Goal: Task Accomplishment & Management: Complete application form

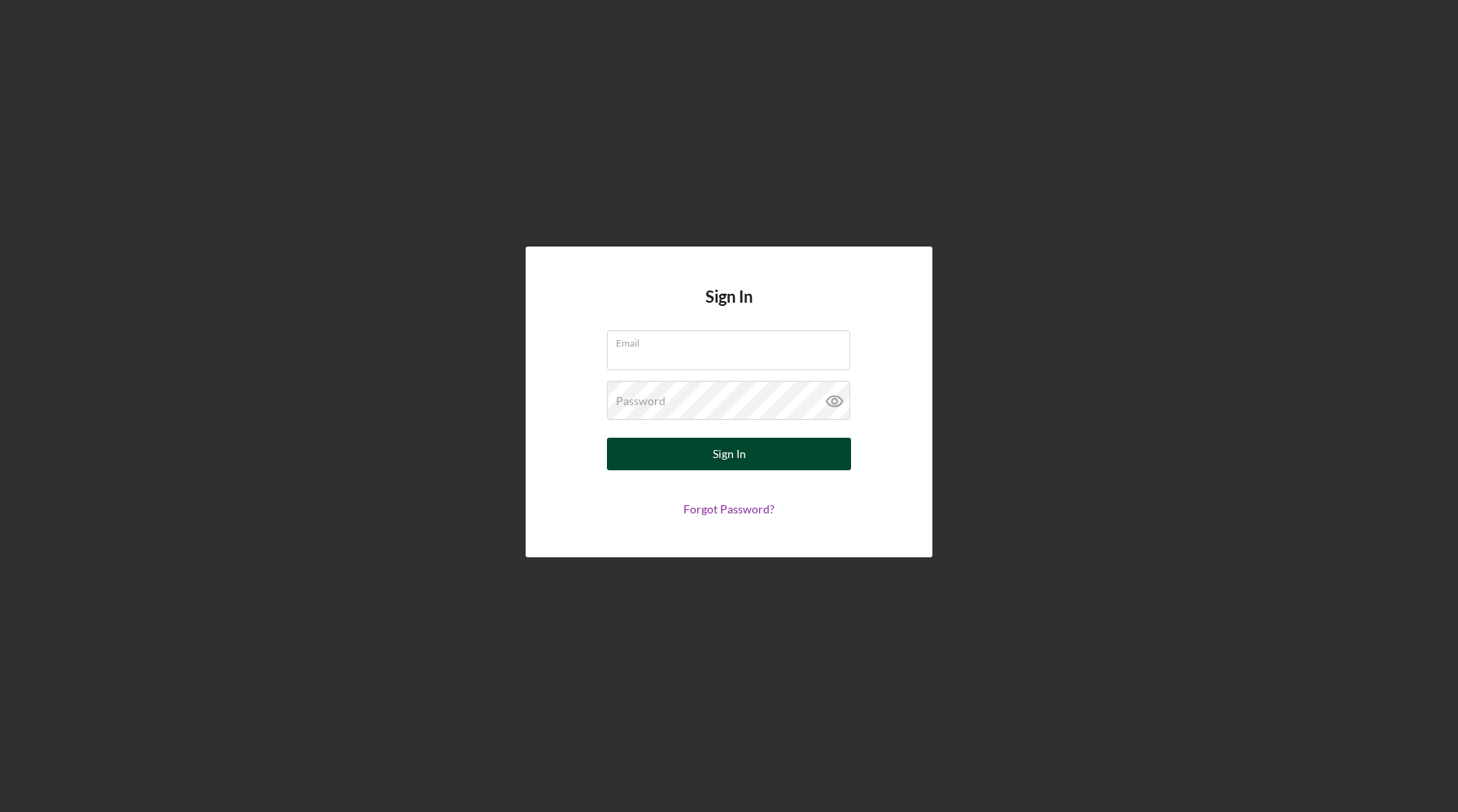
type input "[EMAIL_ADDRESS][DOMAIN_NAME]"
click at [719, 461] on div "Sign In" at bounding box center [729, 454] width 33 height 32
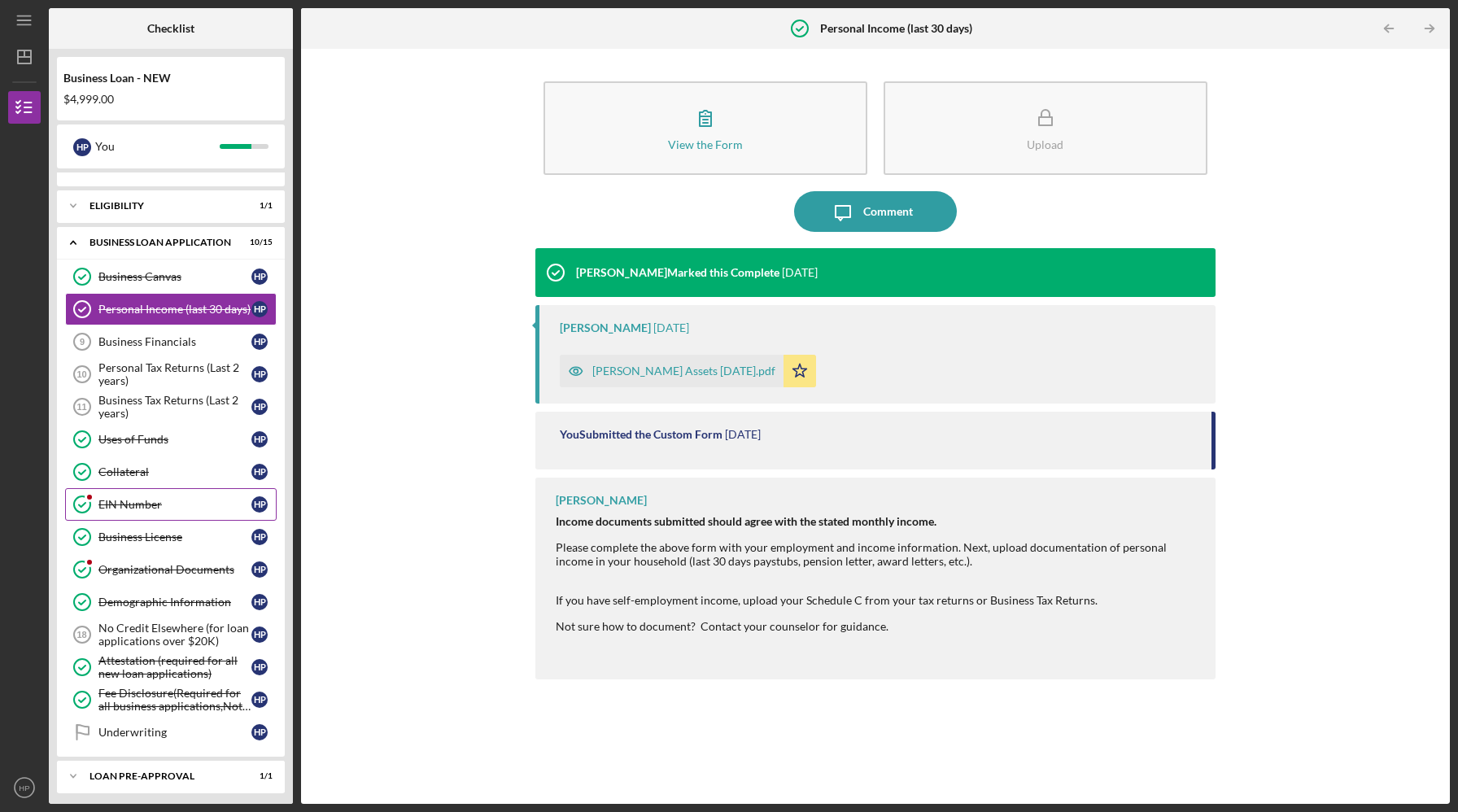
scroll to position [302, 0]
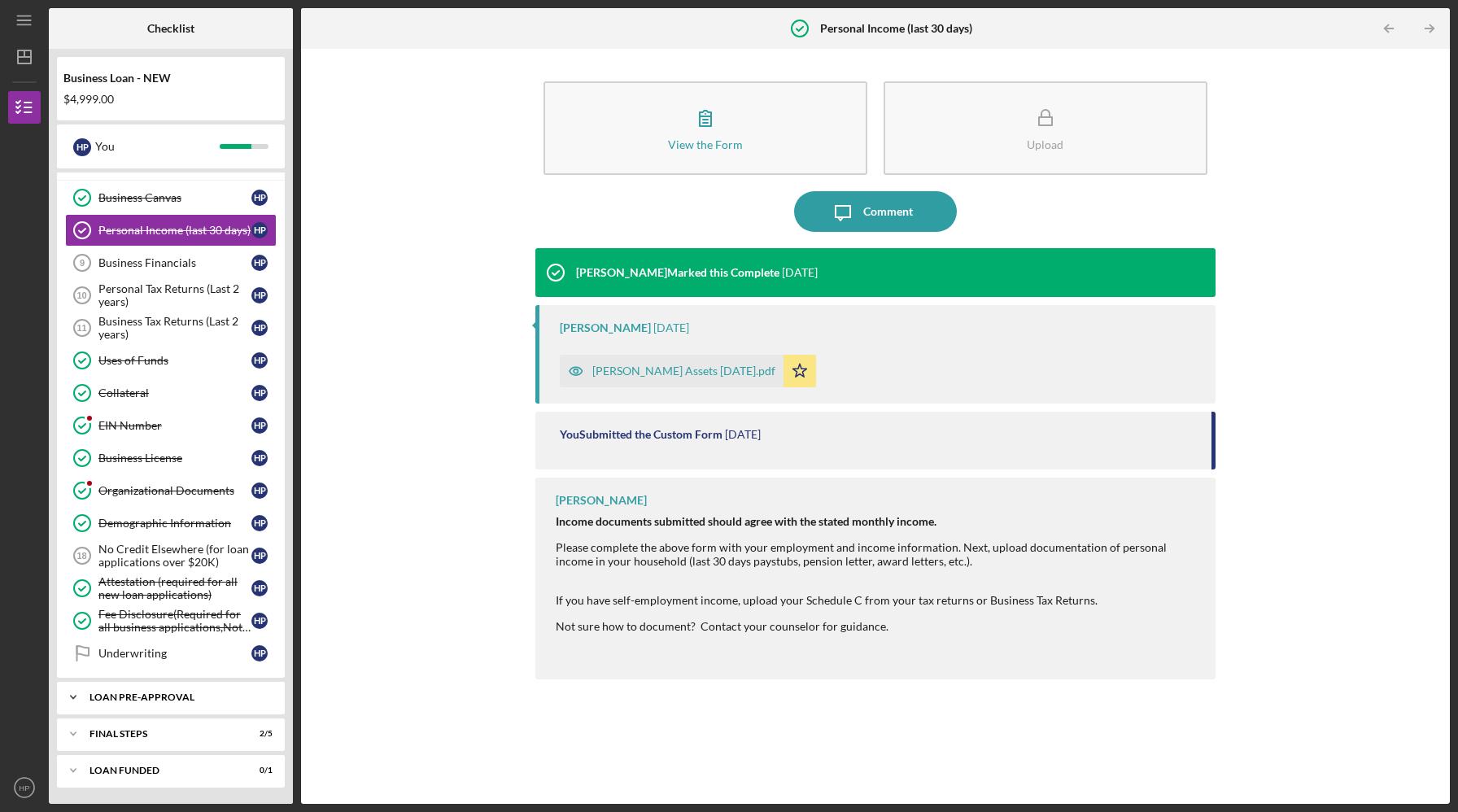
click at [155, 700] on div "LOAN PRE-APPROVAL" at bounding box center [177, 697] width 175 height 10
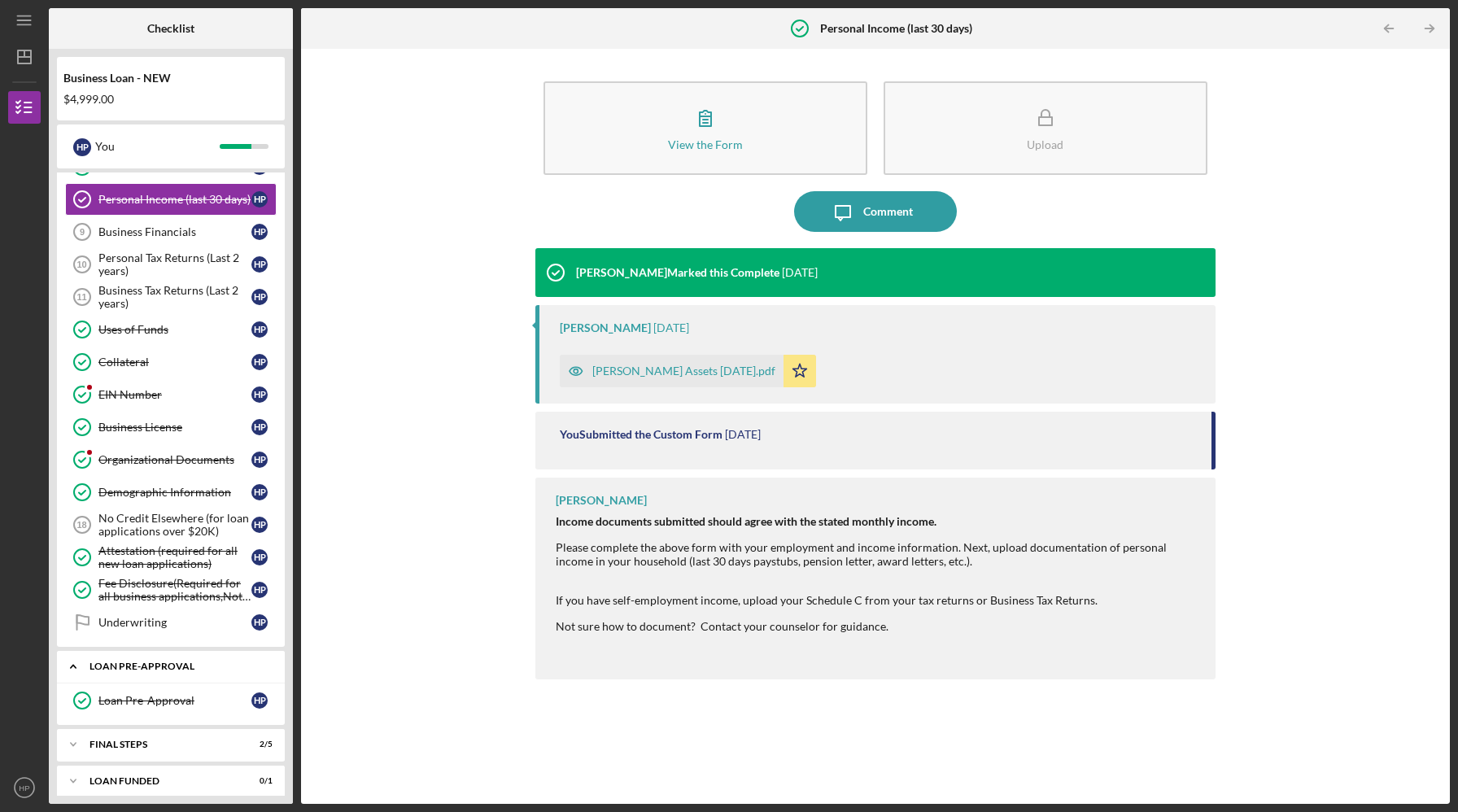
scroll to position [344, 0]
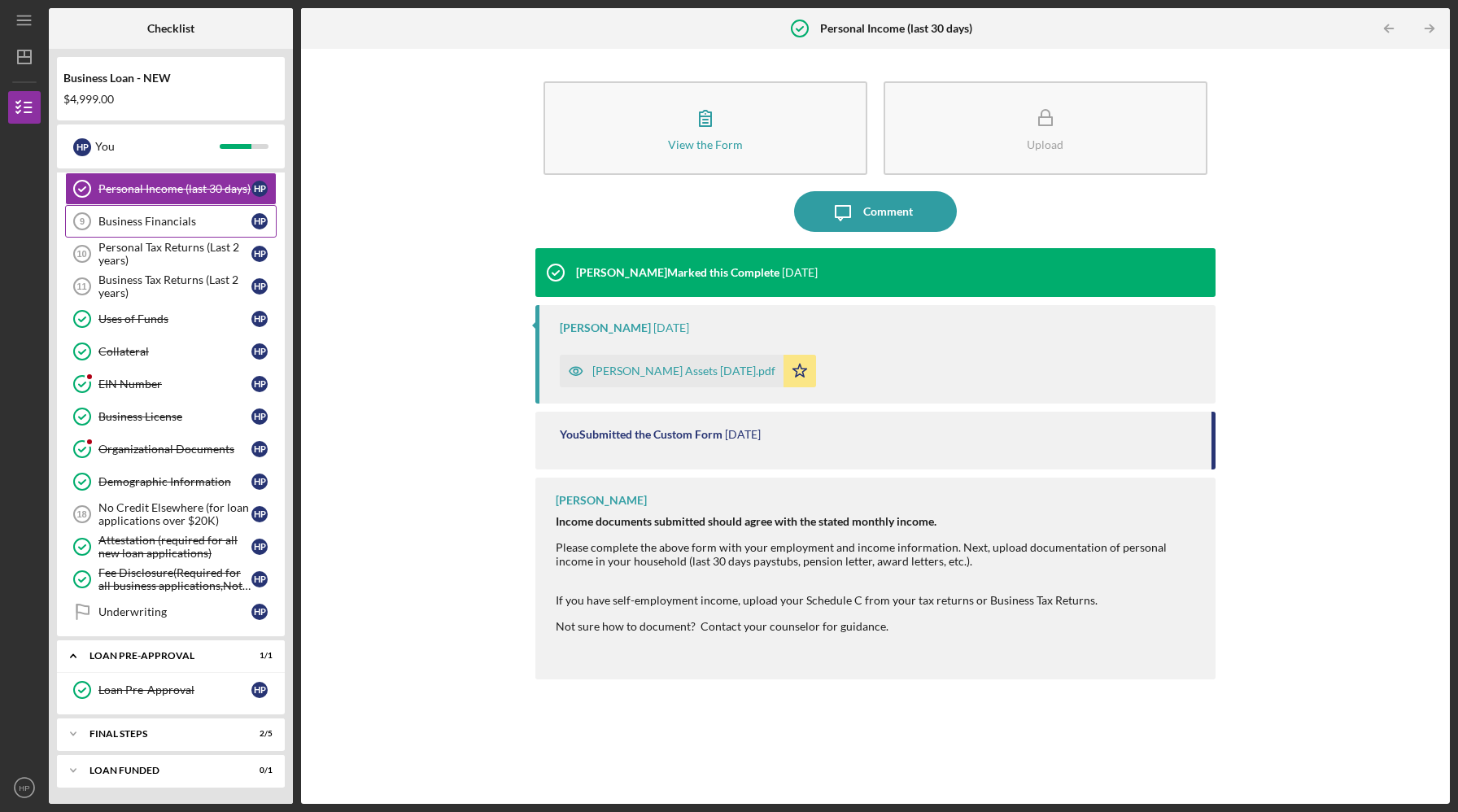
click at [179, 222] on div "Business Financials" at bounding box center [174, 221] width 153 height 13
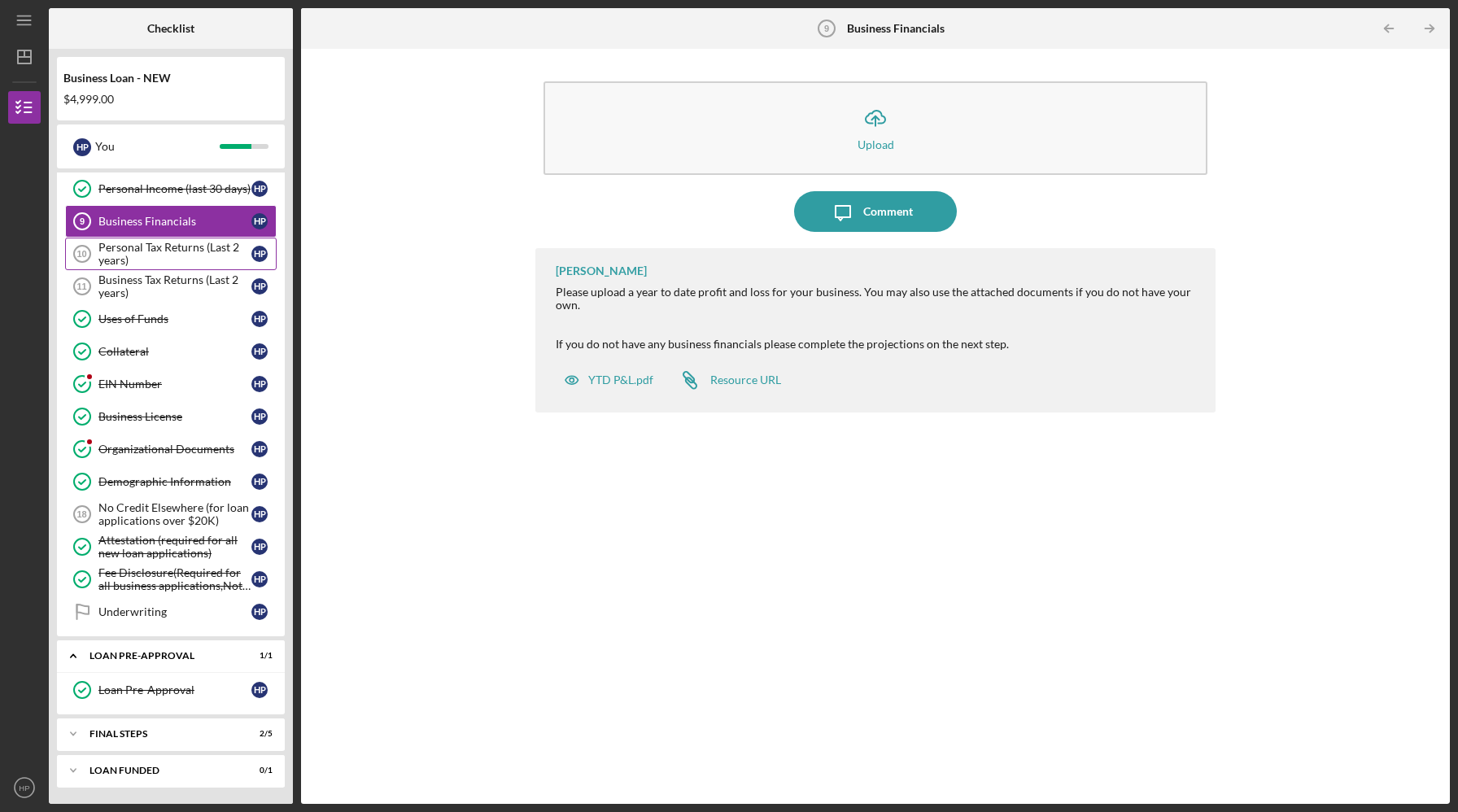
click at [170, 242] on div "Personal Tax Returns (Last 2 years)" at bounding box center [174, 253] width 153 height 26
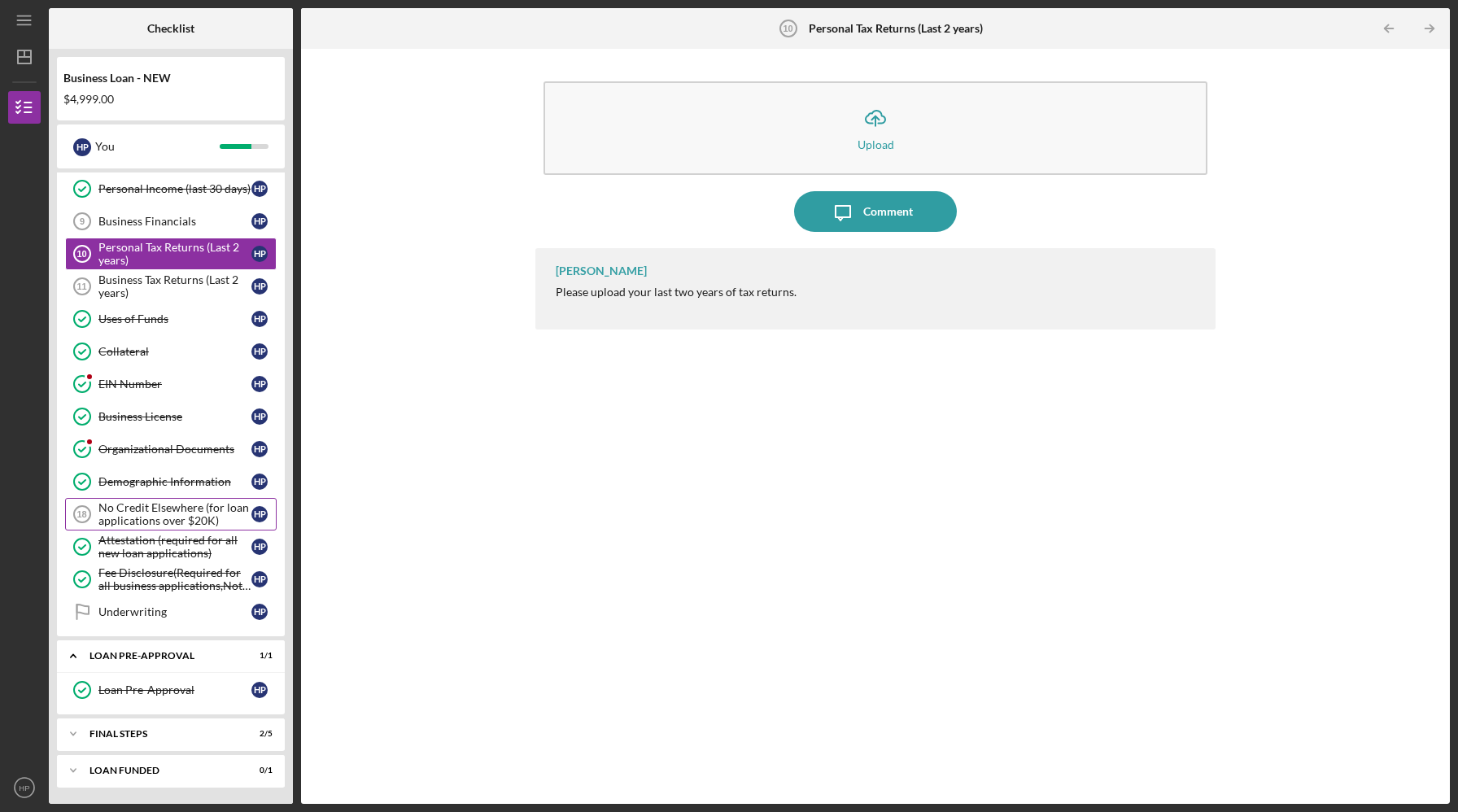
click at [164, 519] on div "No Credit Elsewhere (for loan applications over $20K)" at bounding box center [174, 514] width 153 height 26
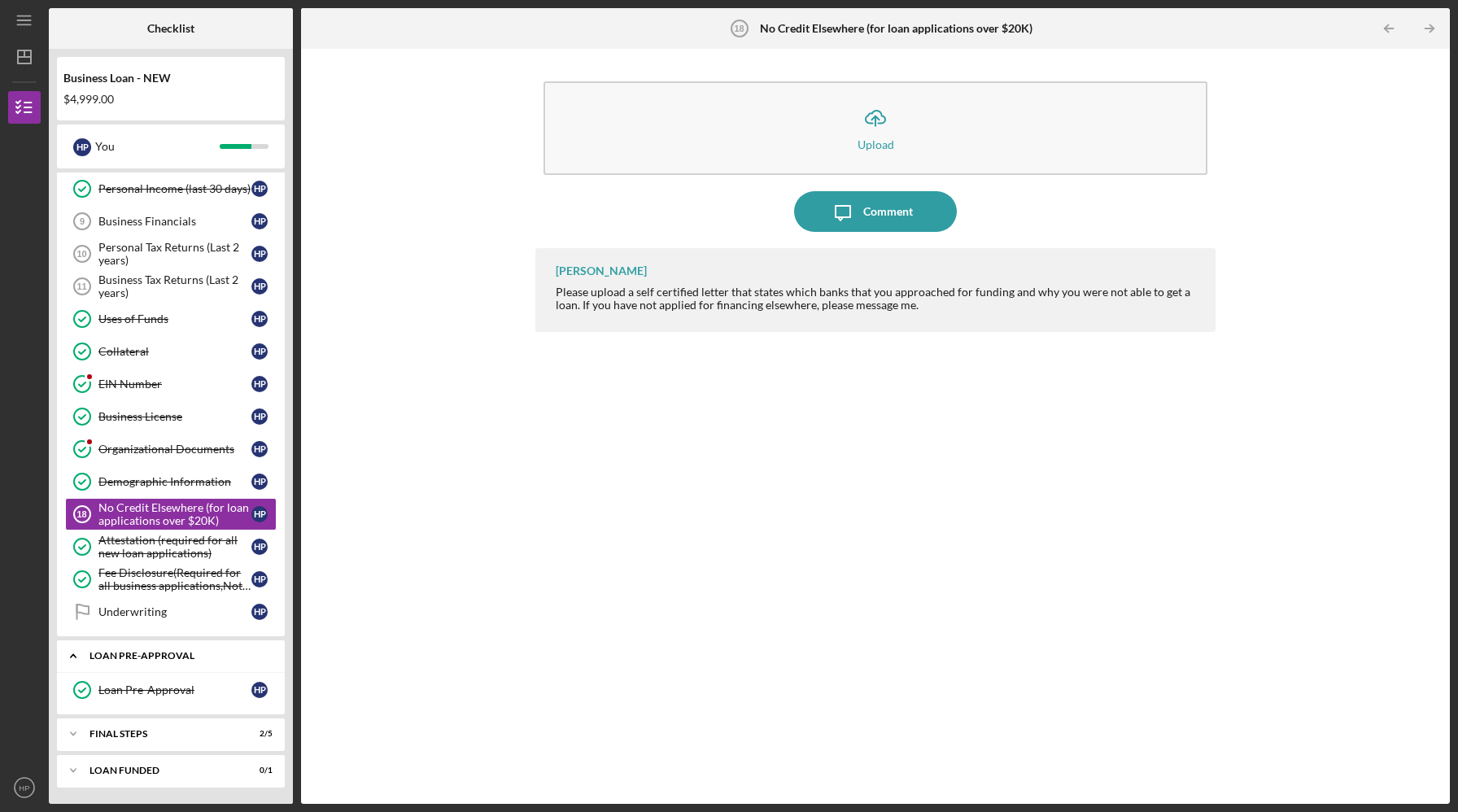
click at [151, 658] on div "LOAN PRE-APPROVAL" at bounding box center [177, 656] width 175 height 10
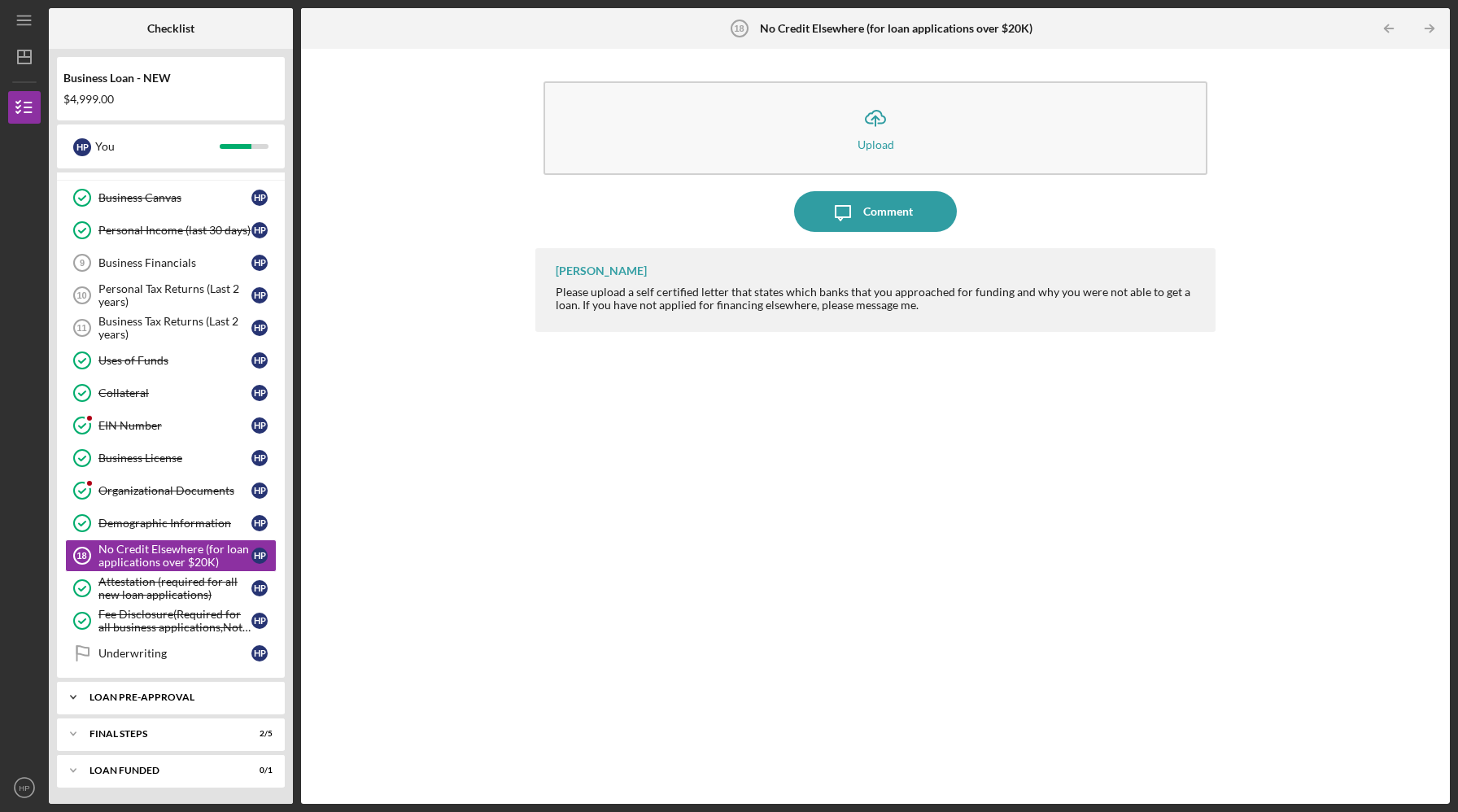
scroll to position [302, 0]
click at [151, 658] on div "Underwriting" at bounding box center [174, 653] width 153 height 13
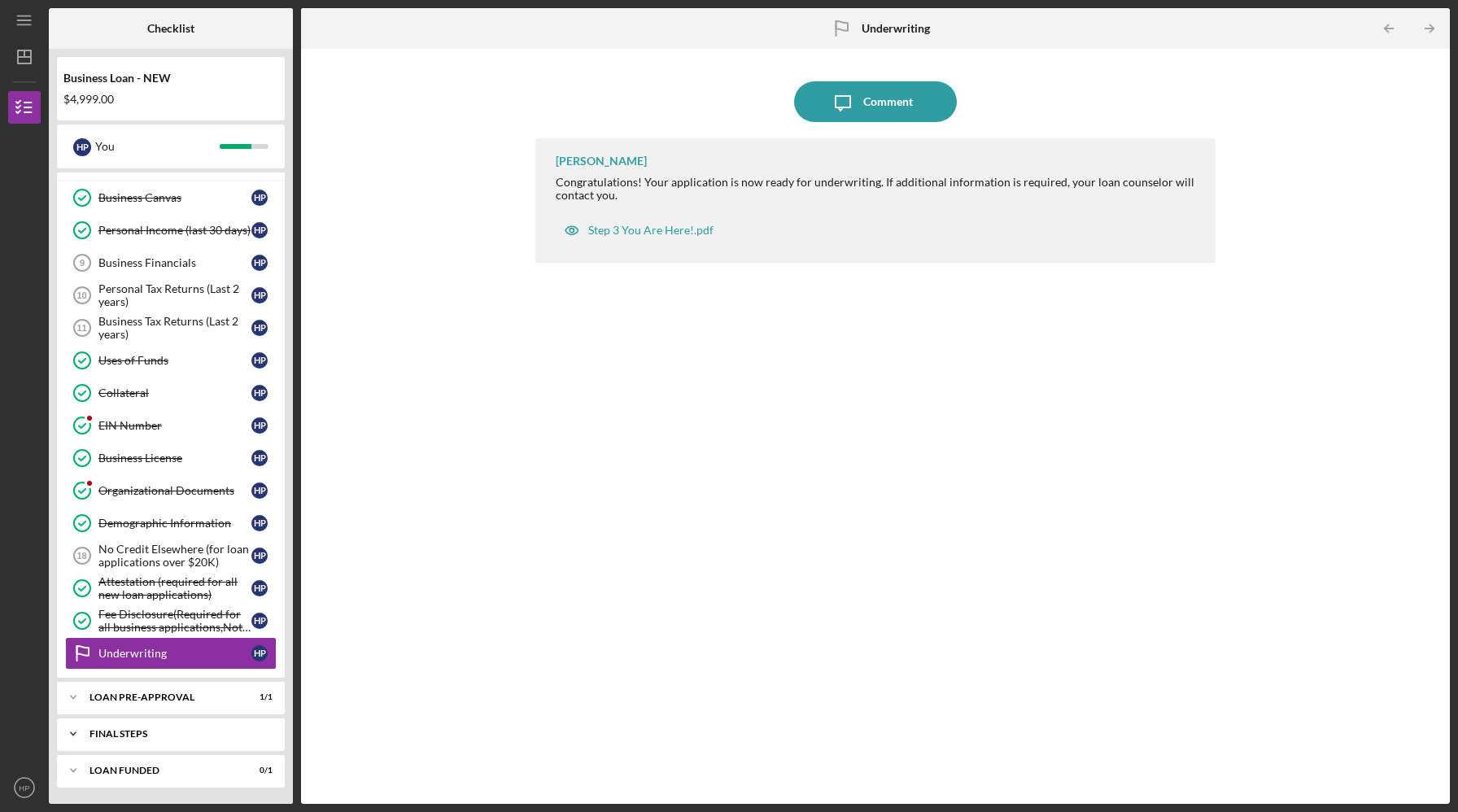
click at [134, 737] on div "FINAL STEPS" at bounding box center [177, 733] width 175 height 10
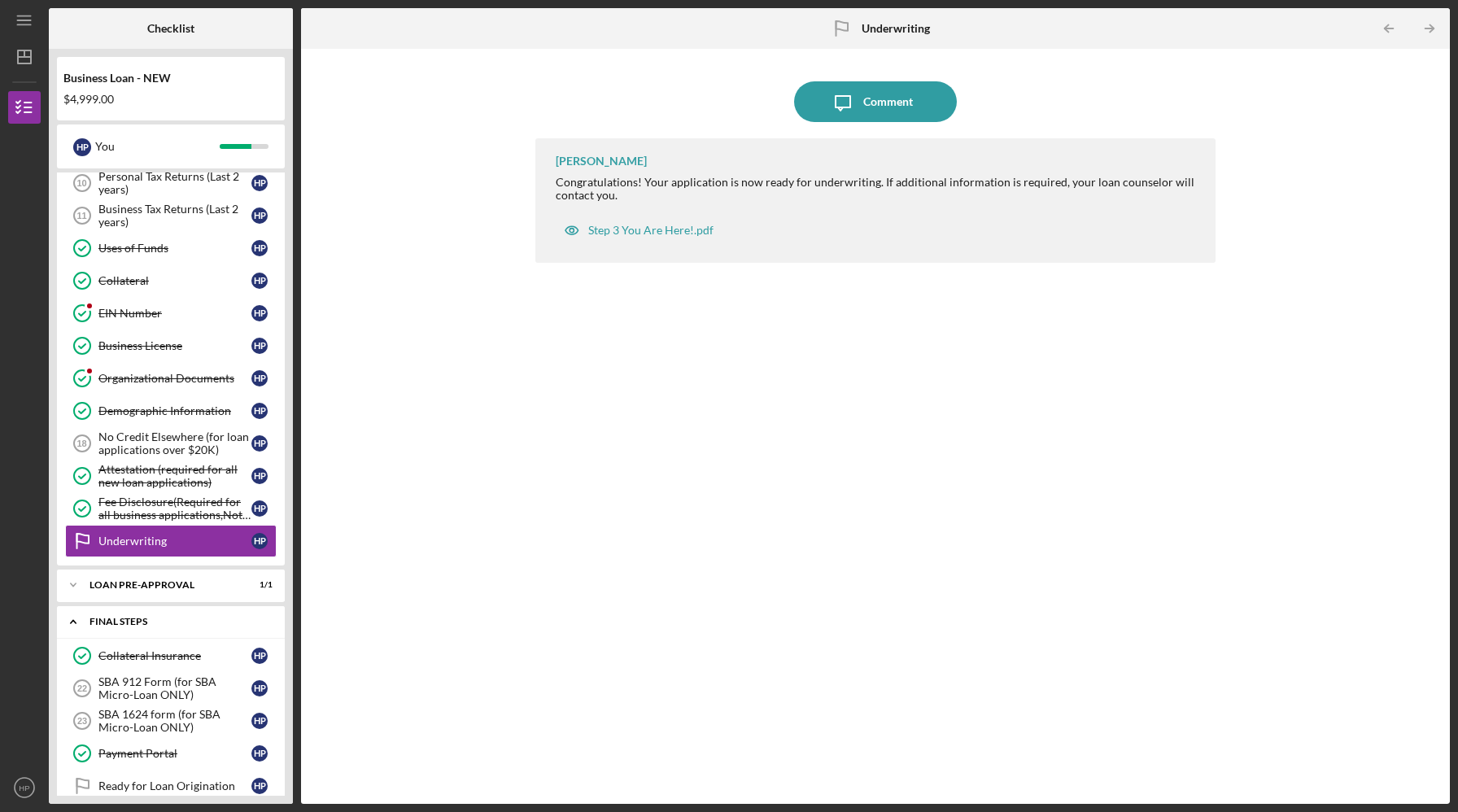
scroll to position [474, 0]
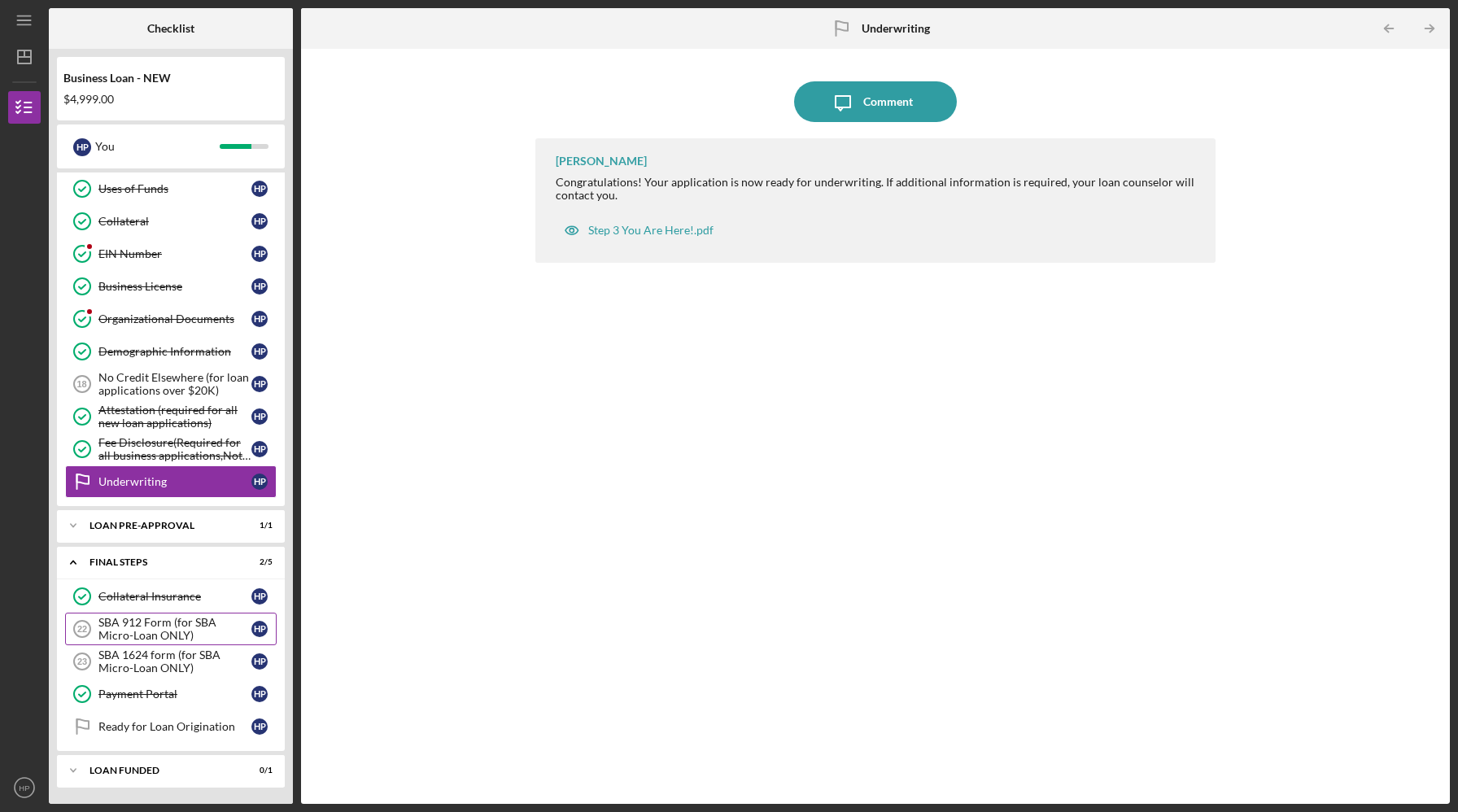
click at [140, 627] on div "SBA 912 Form (for SBA Micro-Loan ONLY)" at bounding box center [174, 628] width 153 height 26
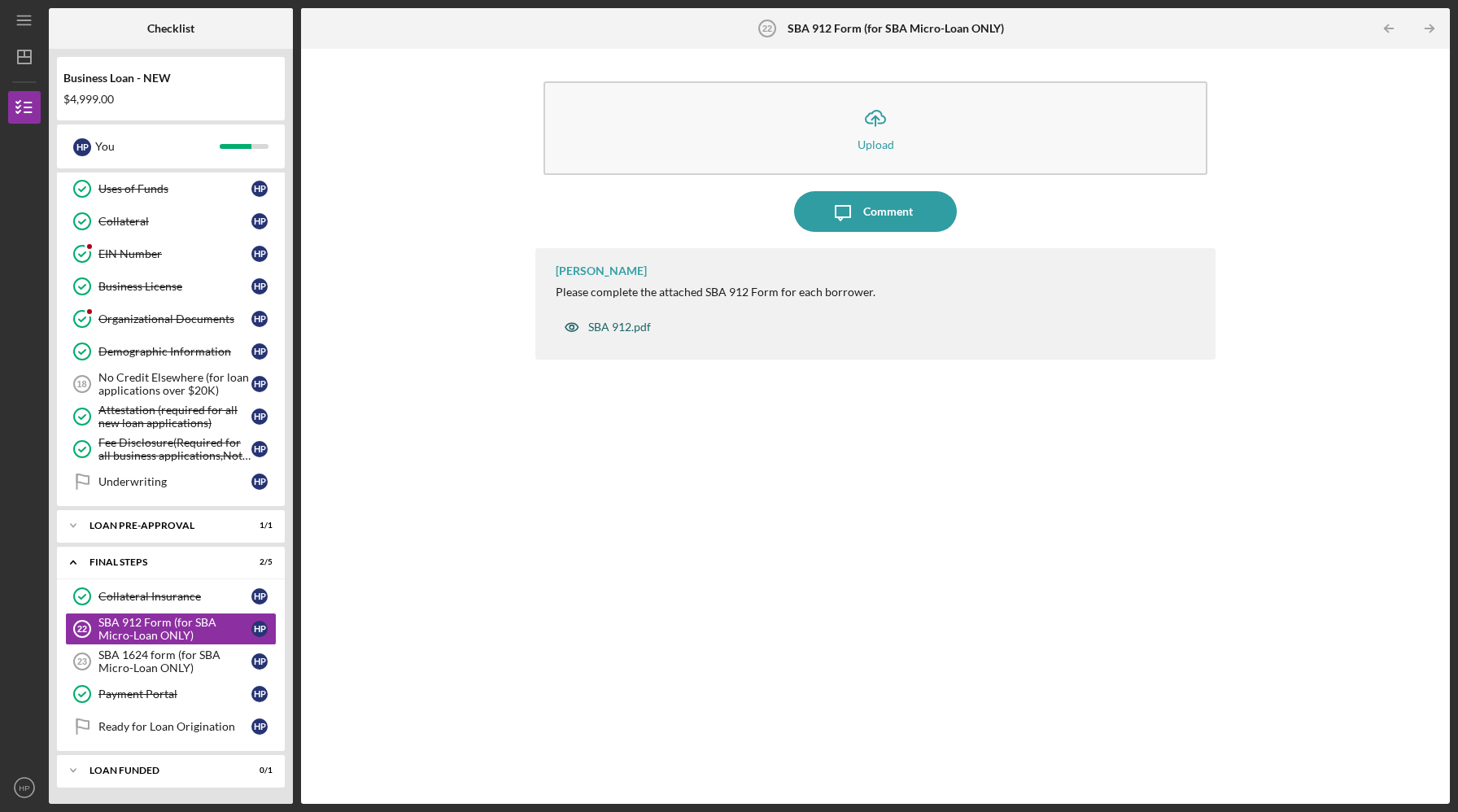
click at [620, 328] on div "SBA 912.pdf" at bounding box center [619, 327] width 62 height 13
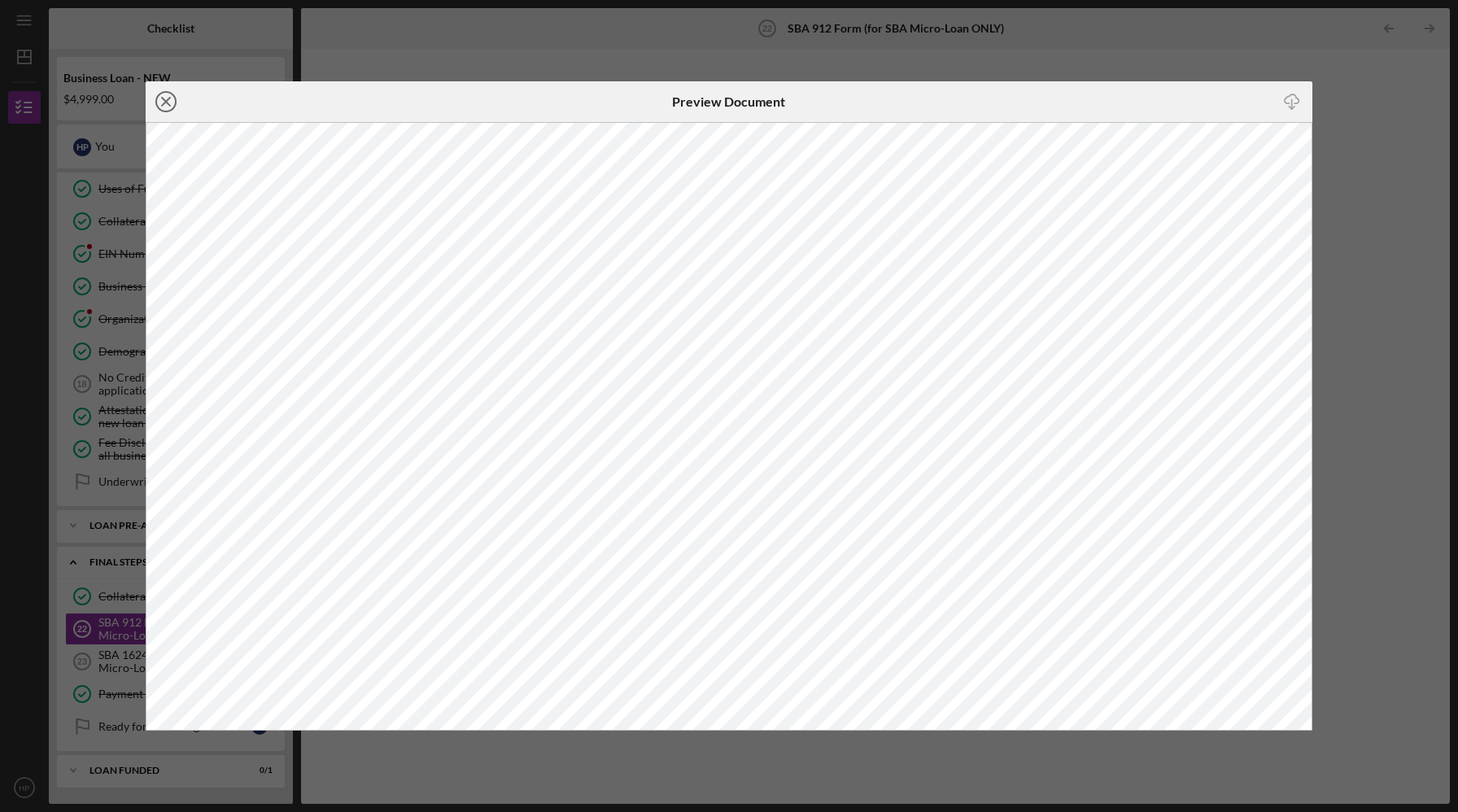
click at [162, 97] on line at bounding box center [166, 101] width 8 height 8
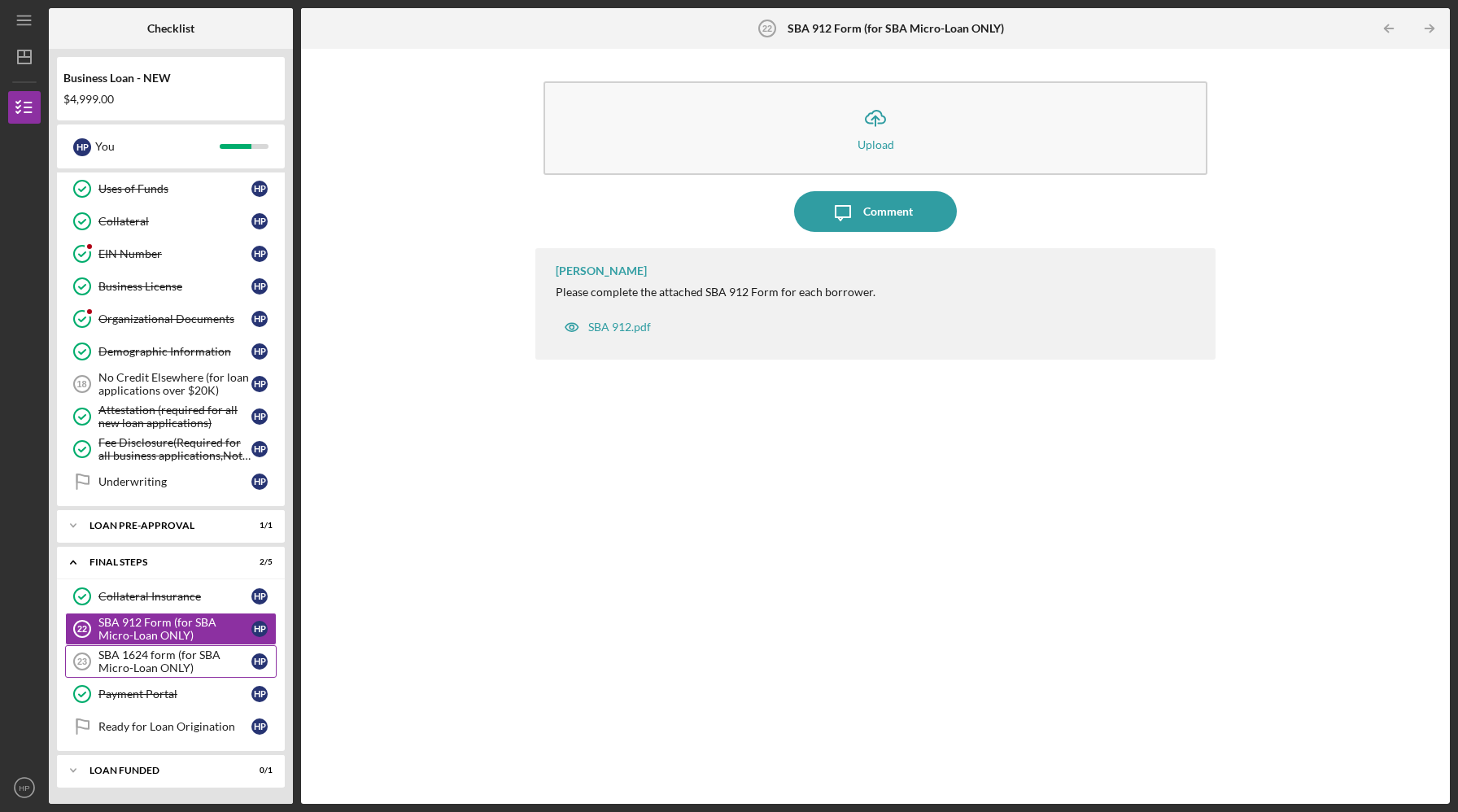
click at [117, 659] on div "SBA 1624 form (for SBA Micro-Loan ONLY)" at bounding box center [174, 661] width 153 height 26
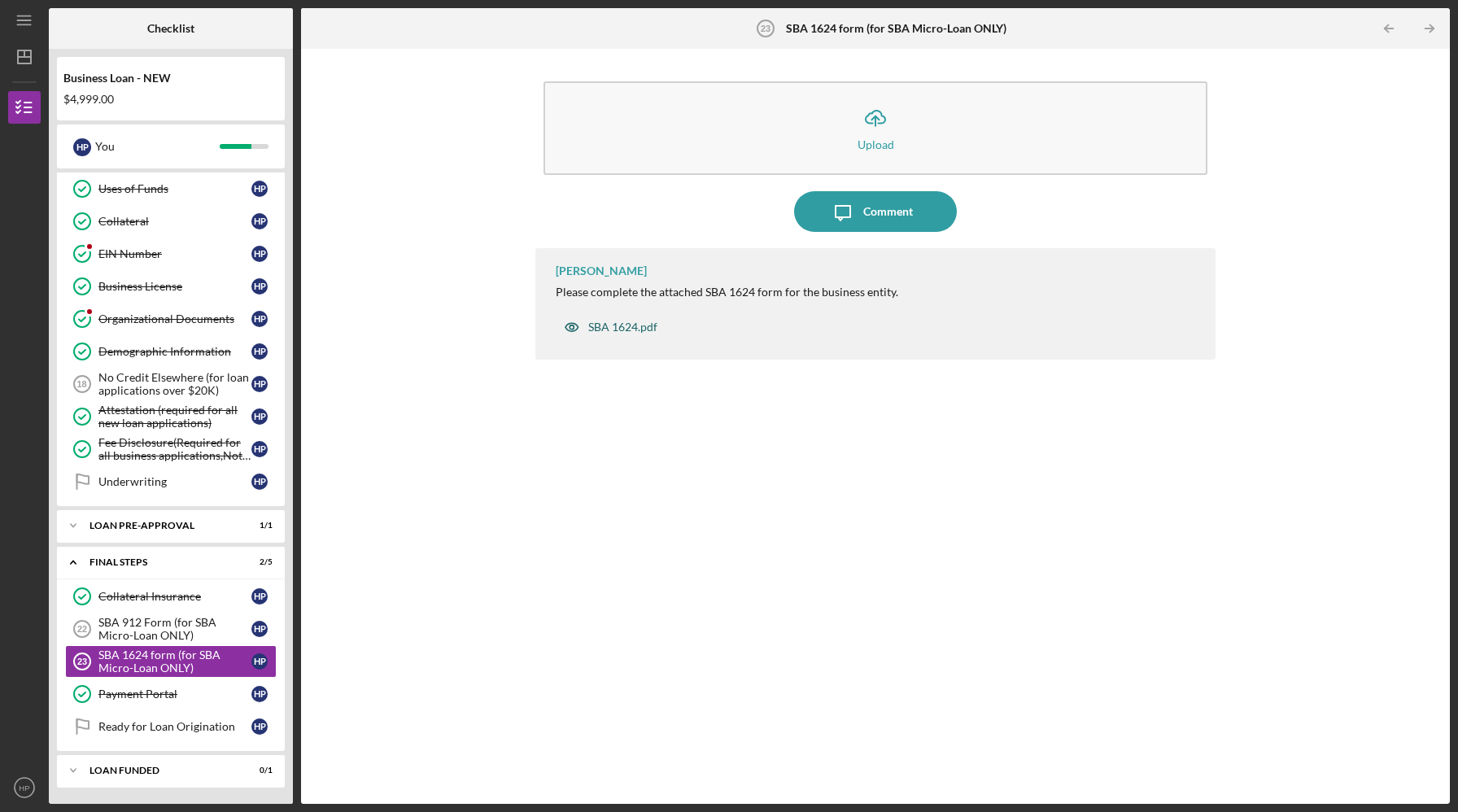
click at [621, 326] on div "SBA 1624.pdf" at bounding box center [623, 327] width 70 height 13
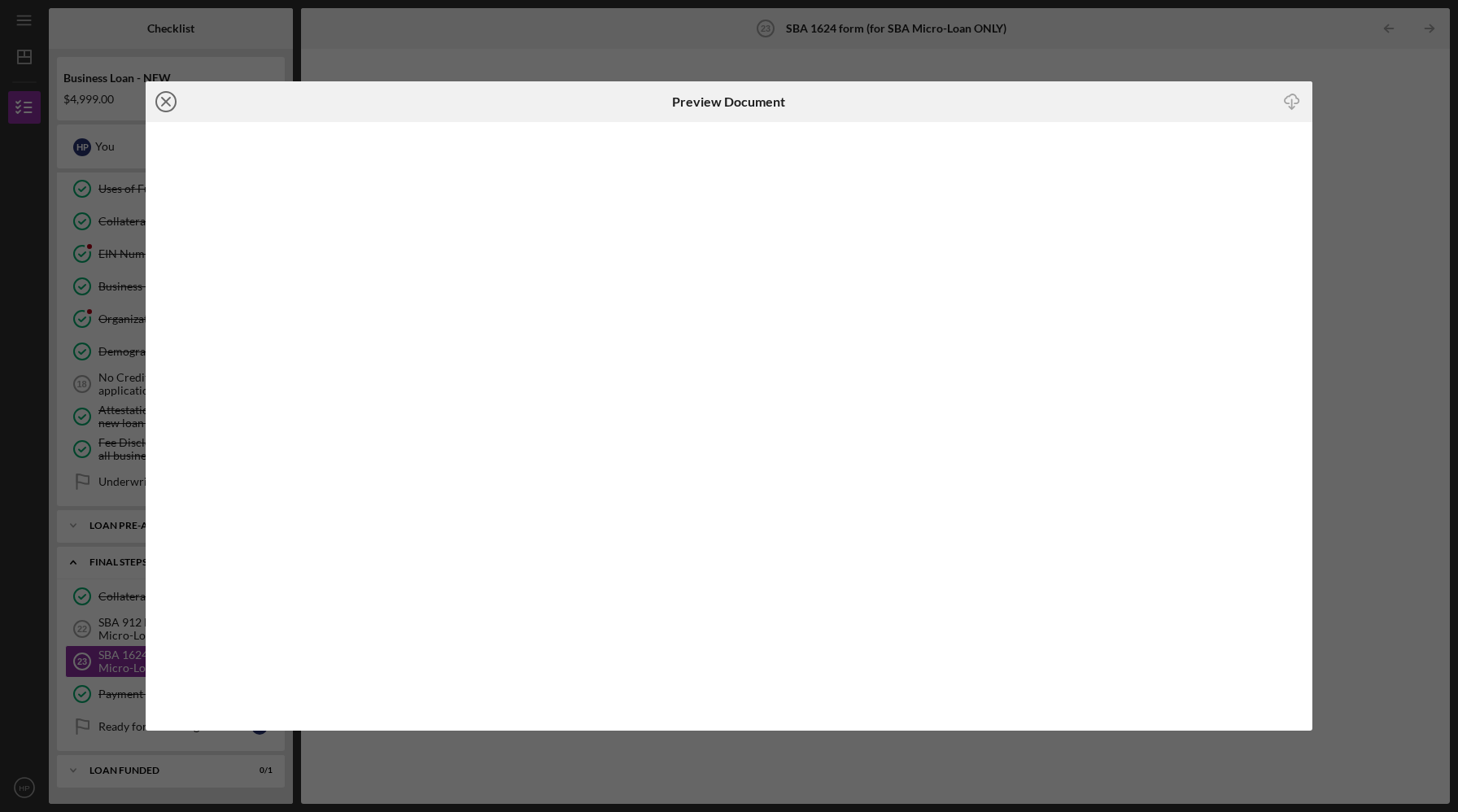
click at [163, 101] on icon "Icon/Close" at bounding box center [166, 102] width 41 height 41
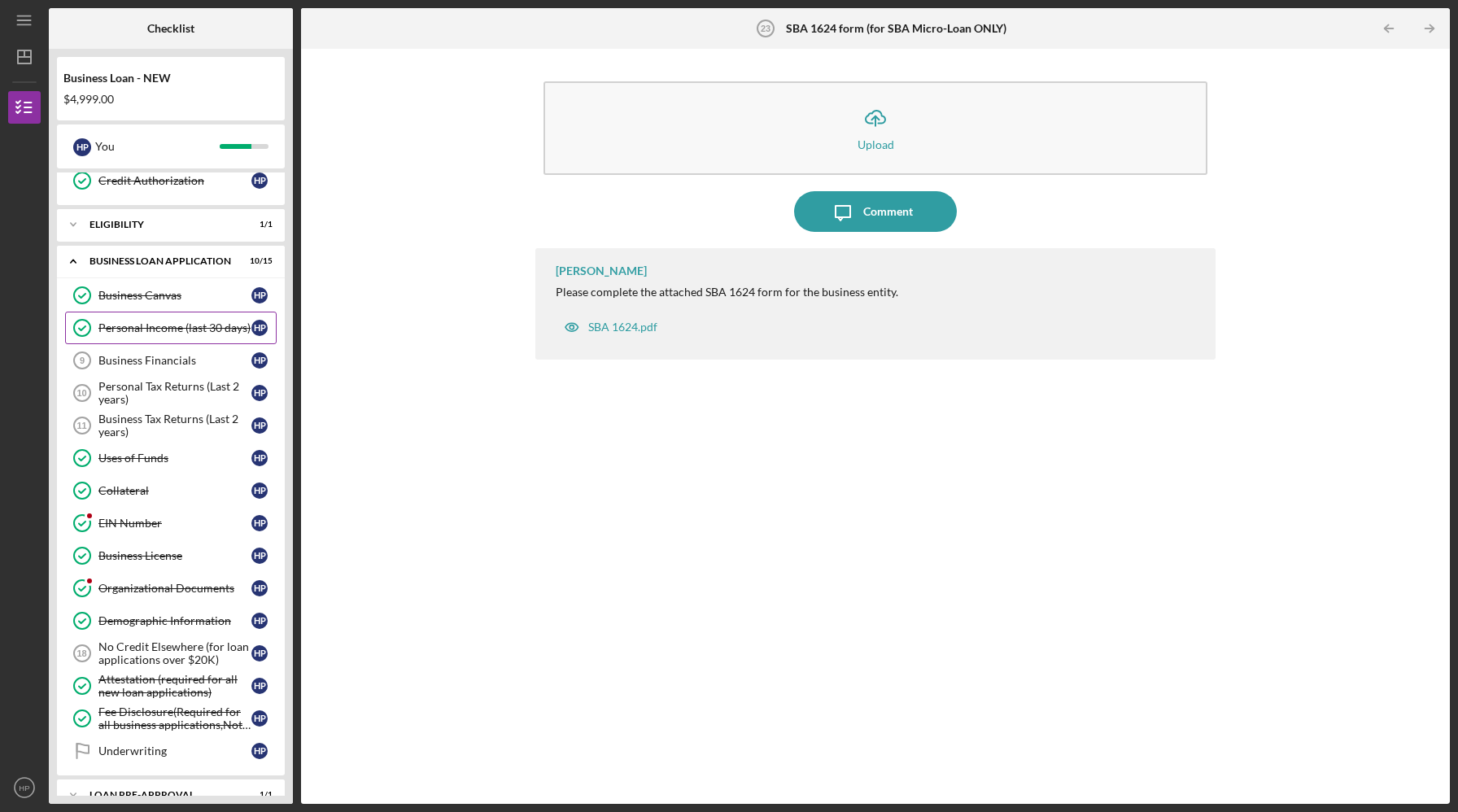
scroll to position [213, 0]
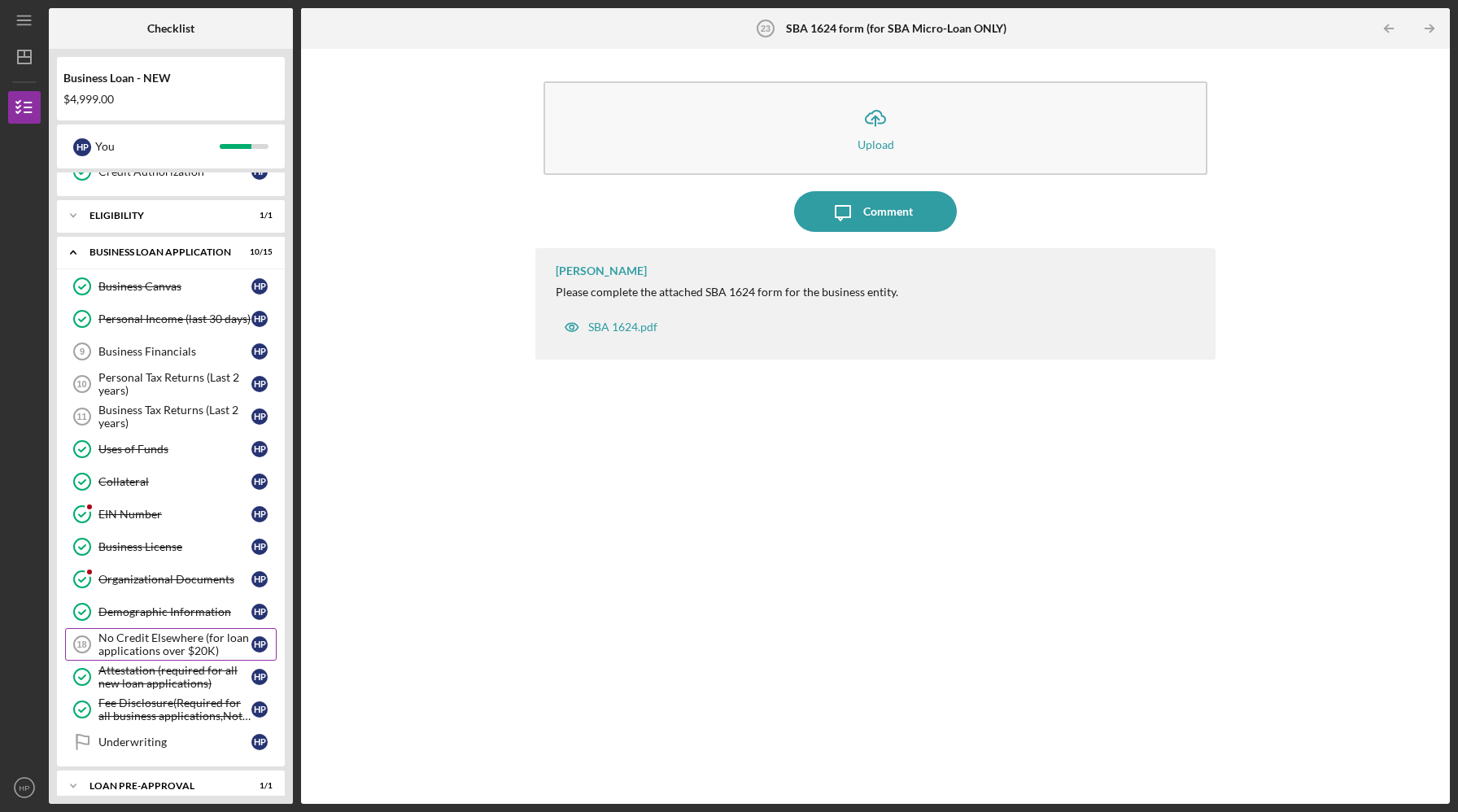
click at [133, 648] on div "No Credit Elsewhere (for loan applications over $20K)" at bounding box center [174, 644] width 153 height 26
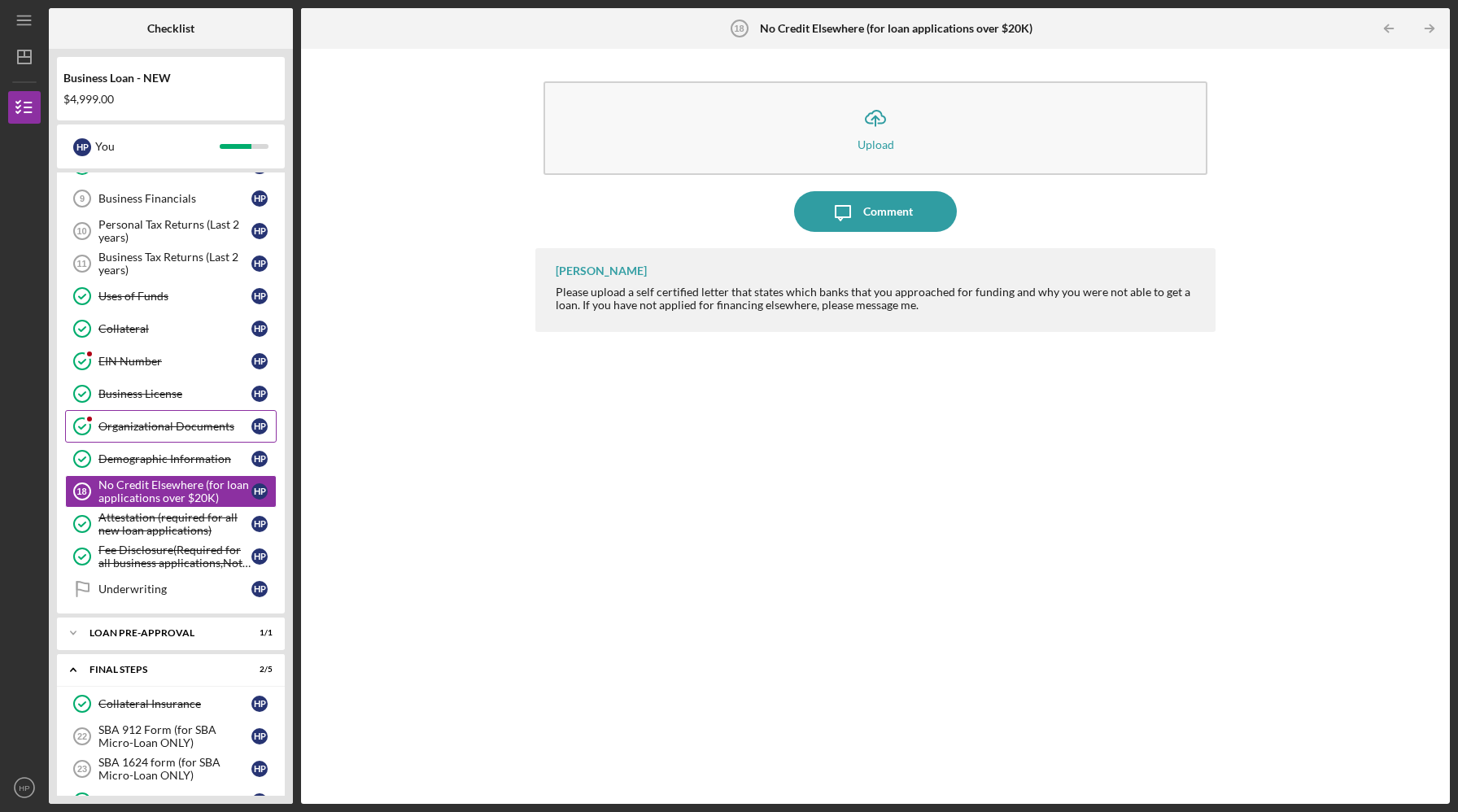
scroll to position [474, 0]
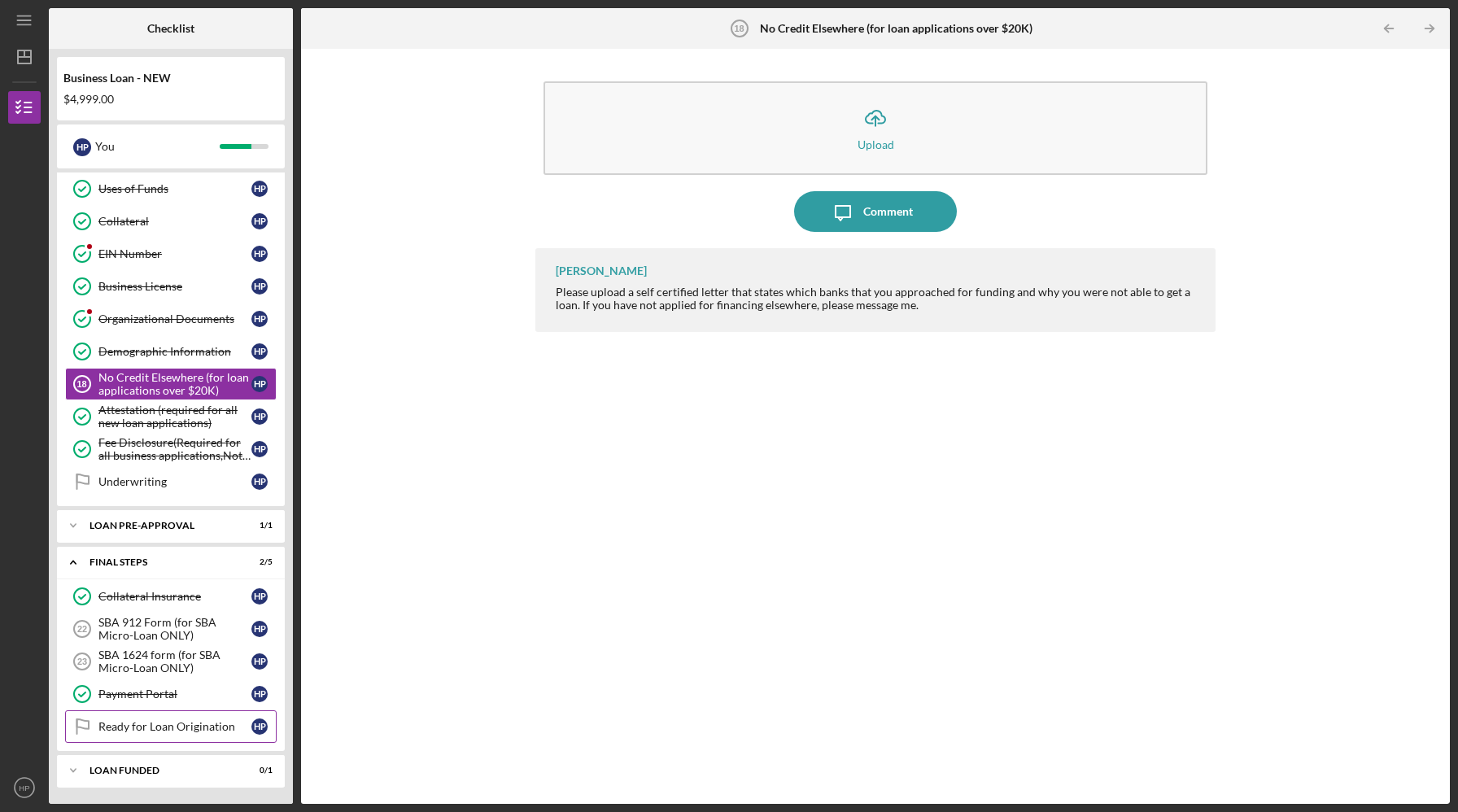
click at [115, 732] on div "Ready for Loan Origination" at bounding box center [174, 726] width 153 height 13
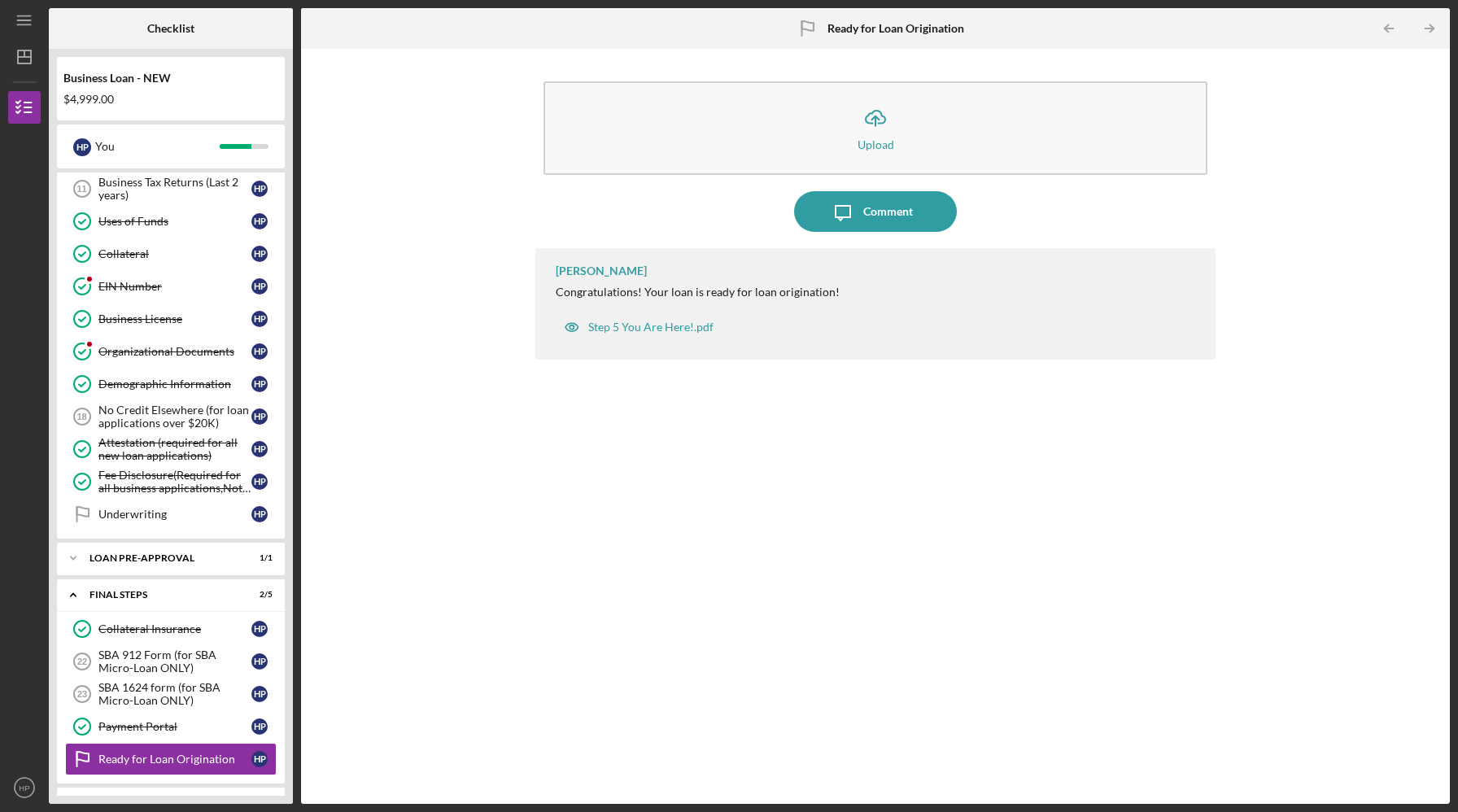
scroll to position [474, 0]
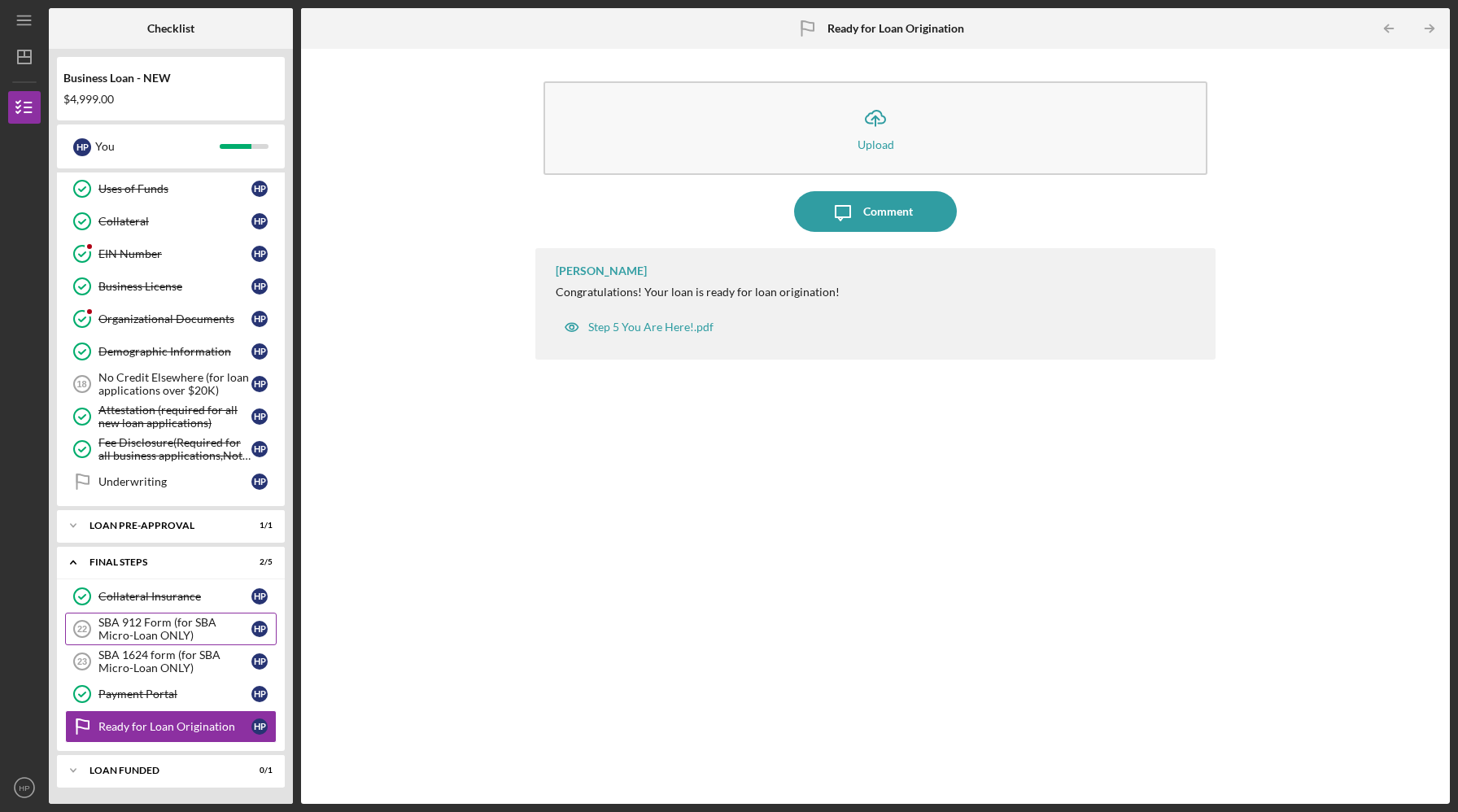
click at [137, 634] on div "SBA 912 Form (for SBA Micro-Loan ONLY)" at bounding box center [174, 628] width 153 height 26
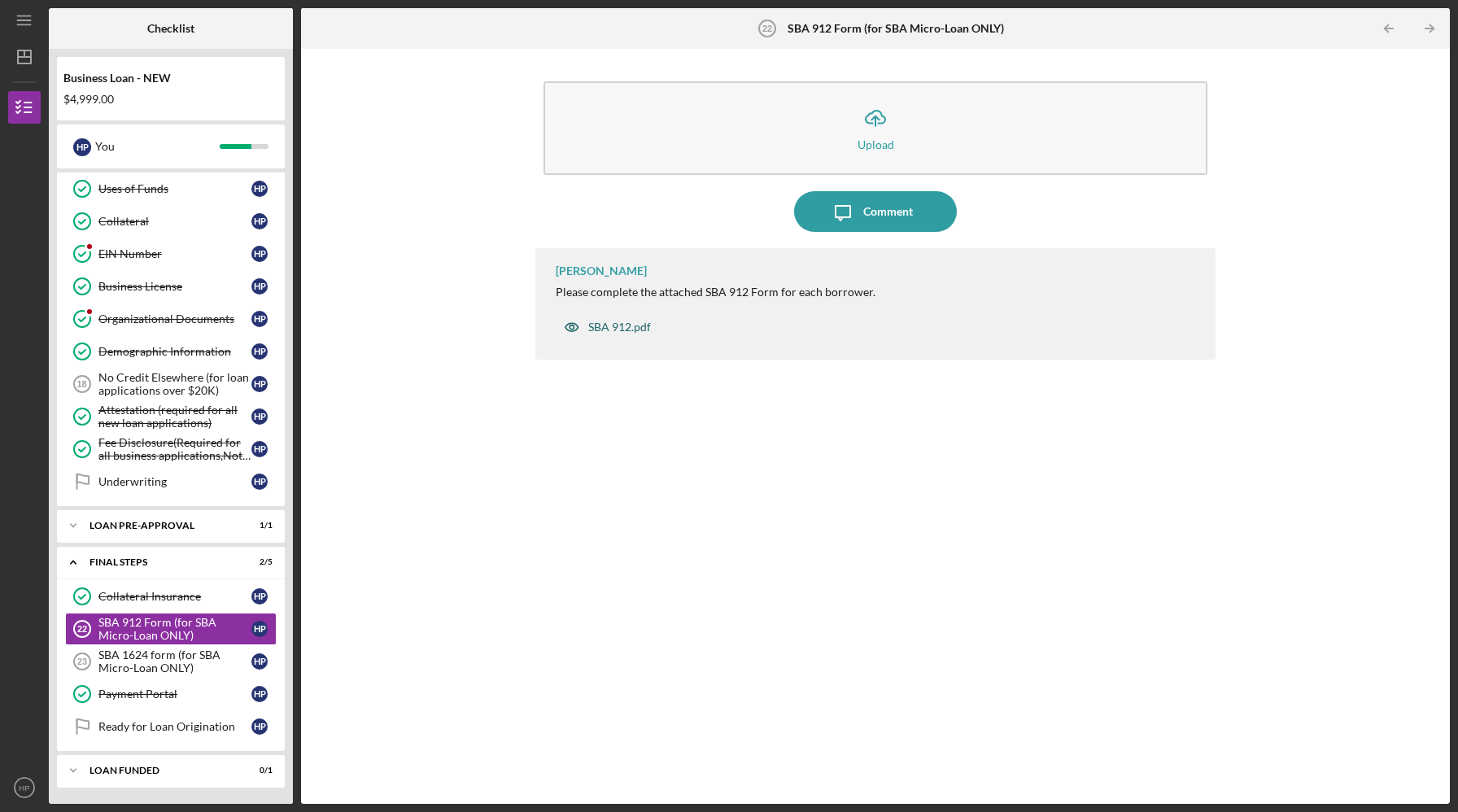
click at [609, 328] on div "SBA 912.pdf" at bounding box center [619, 327] width 62 height 13
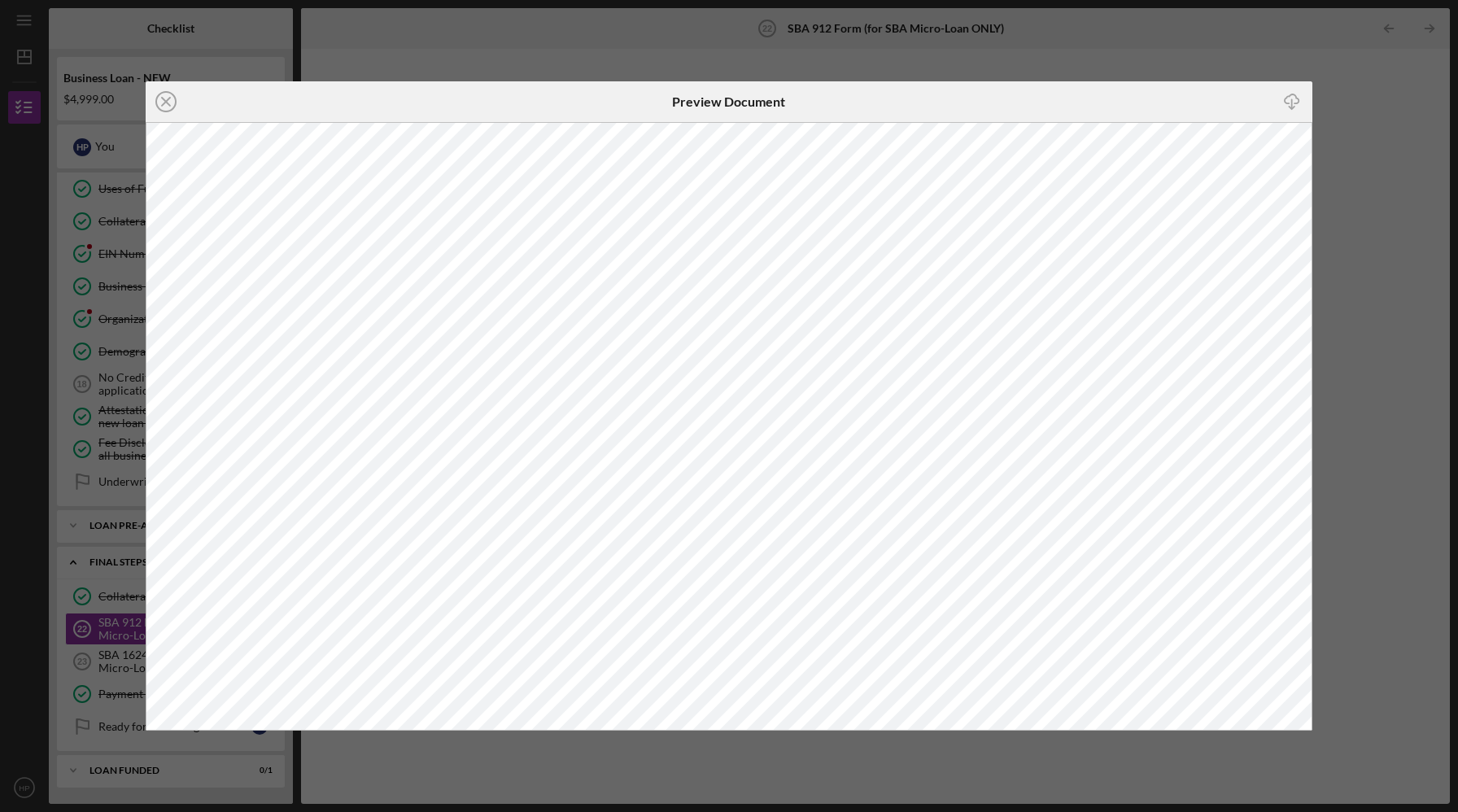
click at [1350, 413] on div "Icon/Close Preview Document Icon/Download" at bounding box center [729, 406] width 1458 height 812
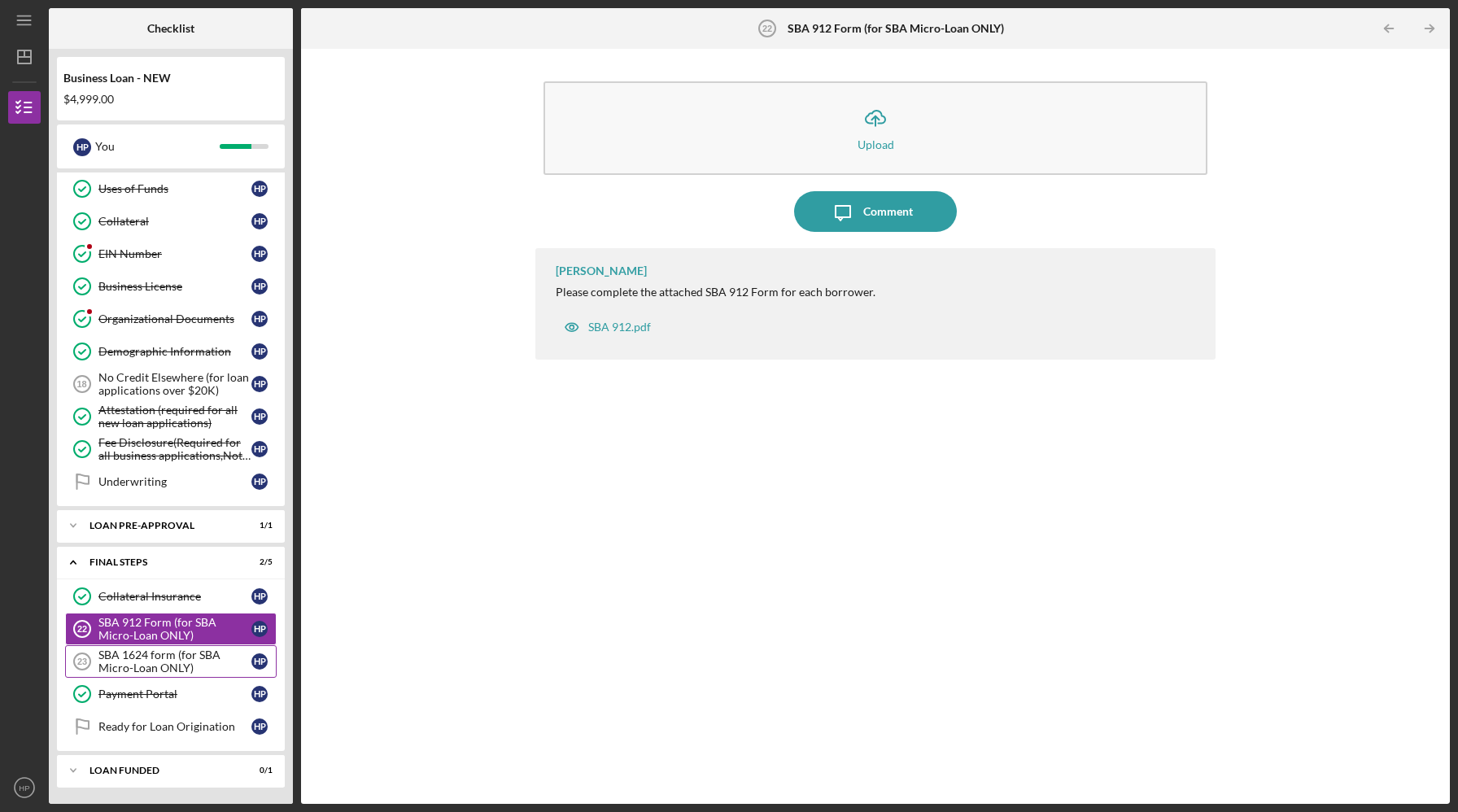
click at [142, 652] on div "SBA 1624 form (for SBA Micro-Loan ONLY)" at bounding box center [174, 661] width 153 height 26
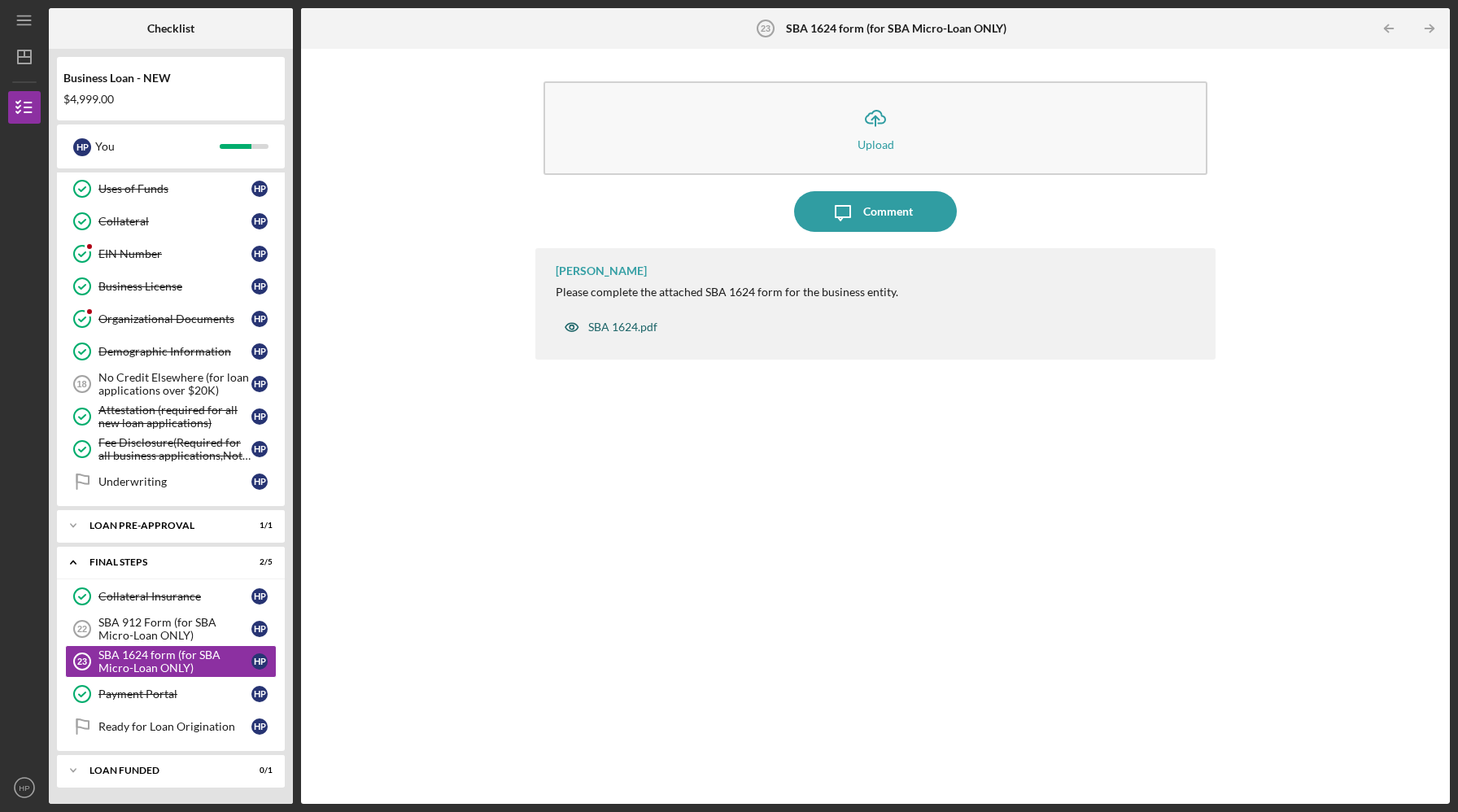
click at [625, 328] on div "SBA 1624.pdf" at bounding box center [623, 327] width 70 height 13
click at [616, 328] on div "SBA 1624.pdf" at bounding box center [623, 327] width 70 height 13
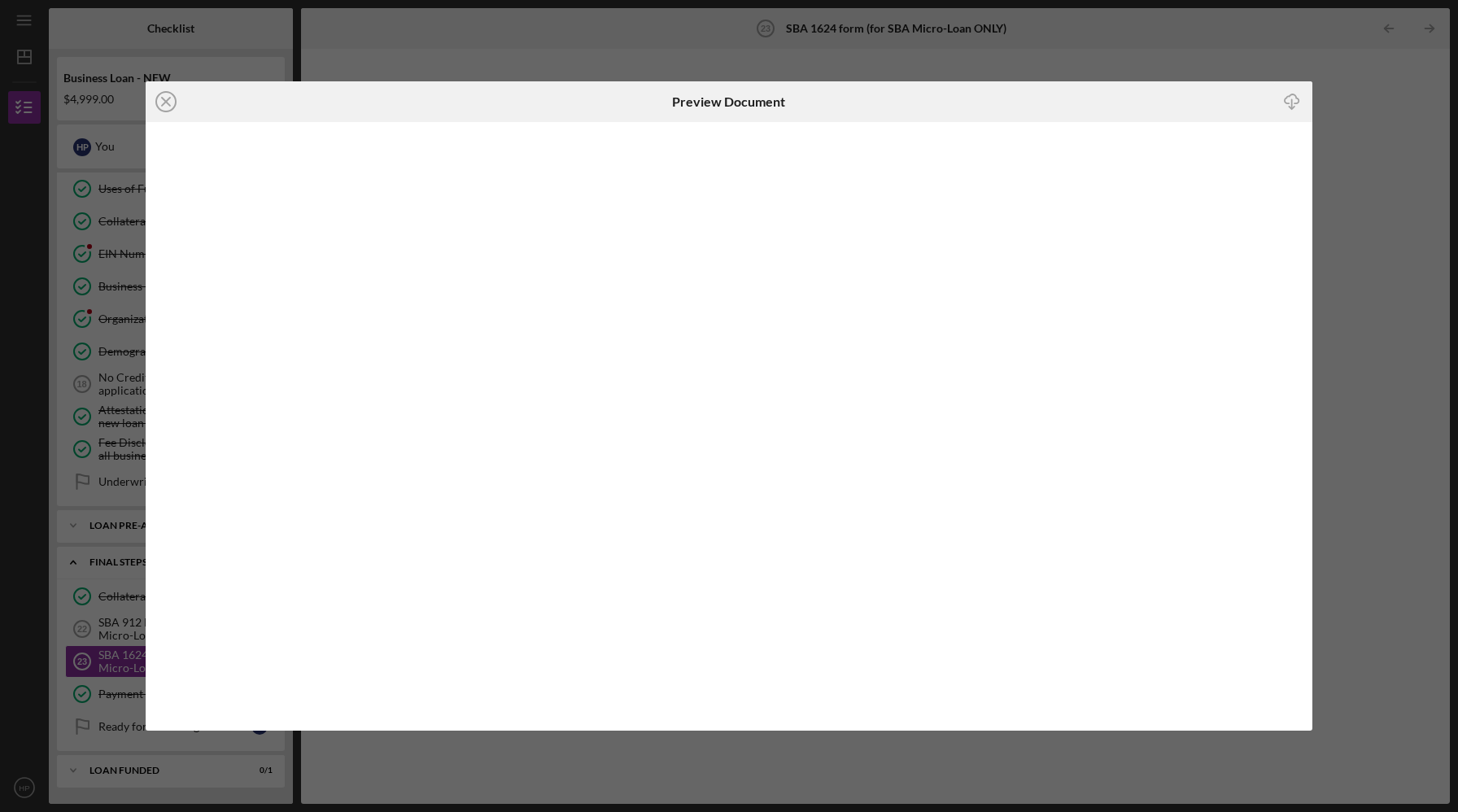
click at [1289, 105] on icon "Icon/Download" at bounding box center [1291, 101] width 37 height 37
click at [165, 97] on icon "Icon/Close" at bounding box center [166, 102] width 41 height 41
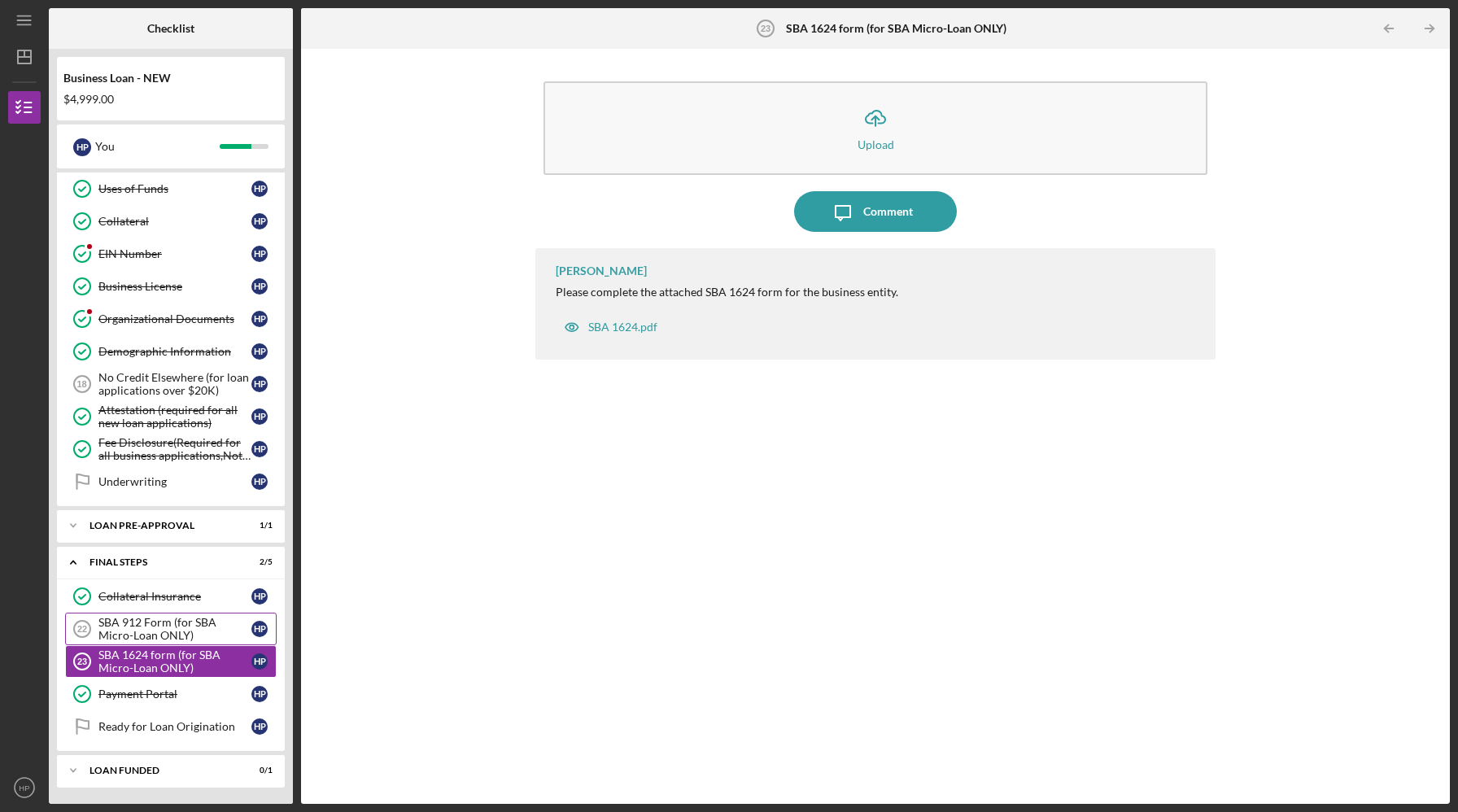
click at [134, 631] on div "SBA 912 Form (for SBA Micro-Loan ONLY)" at bounding box center [174, 628] width 153 height 26
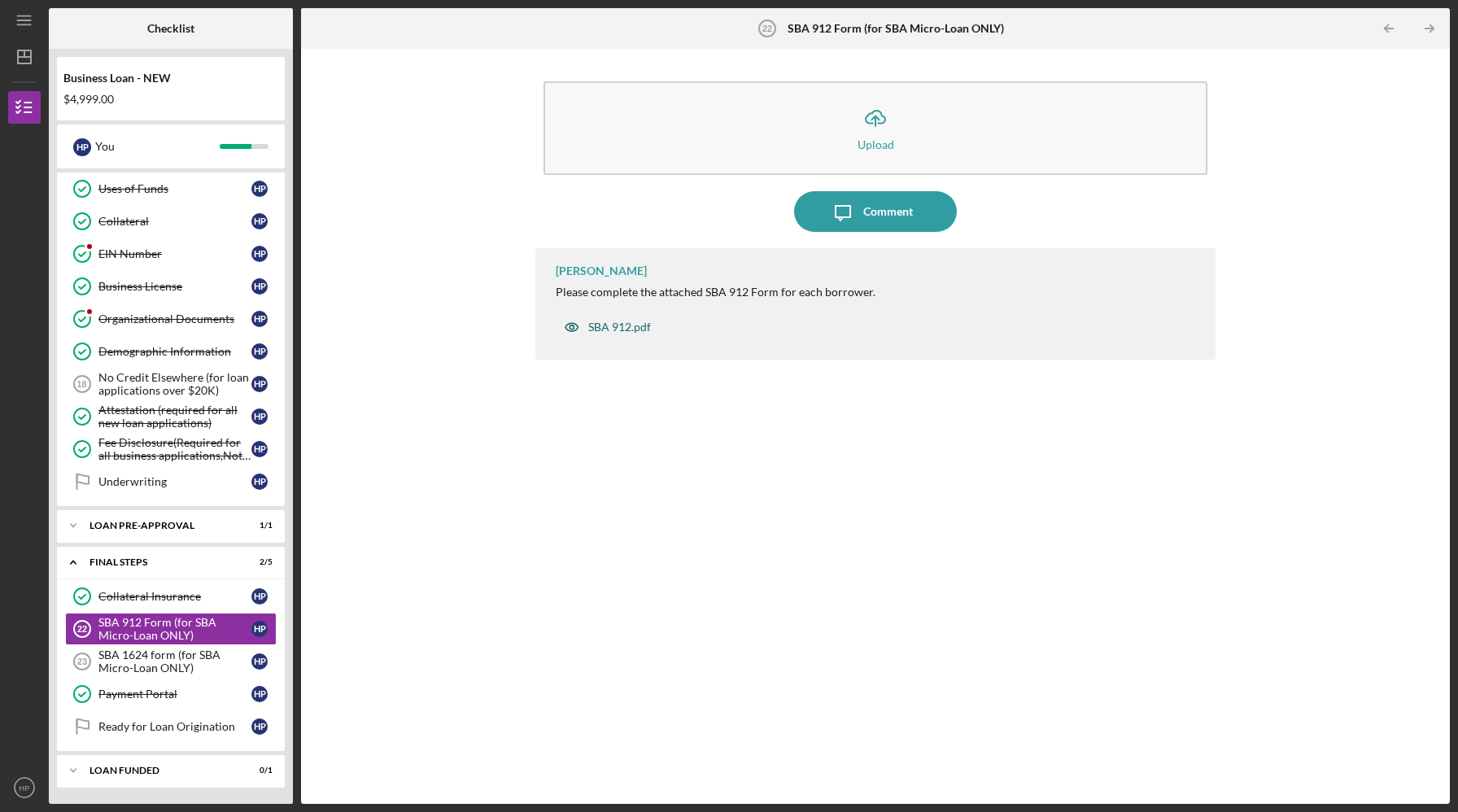
click at [618, 328] on div "SBA 912.pdf" at bounding box center [619, 327] width 62 height 13
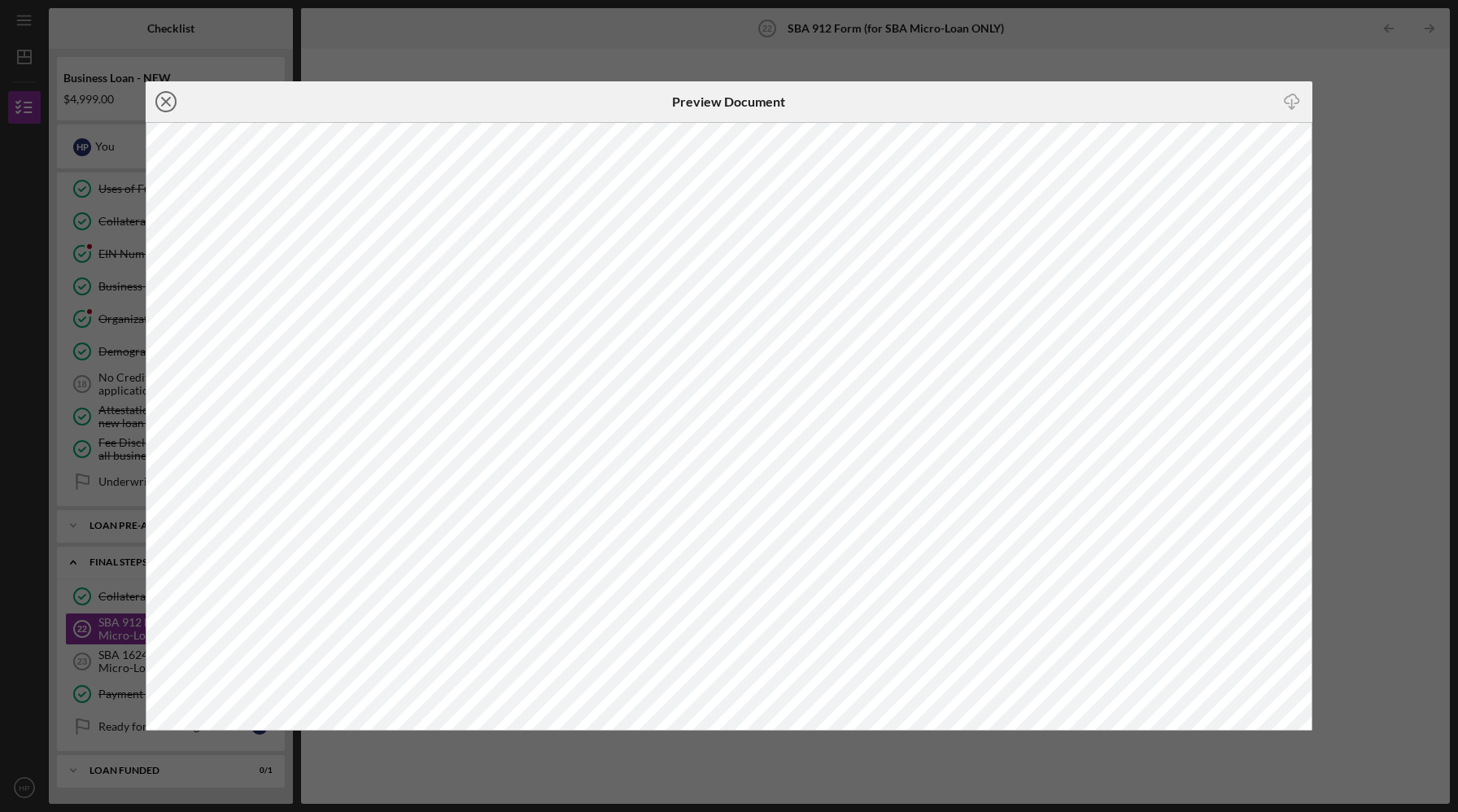
click at [166, 103] on line at bounding box center [166, 101] width 8 height 8
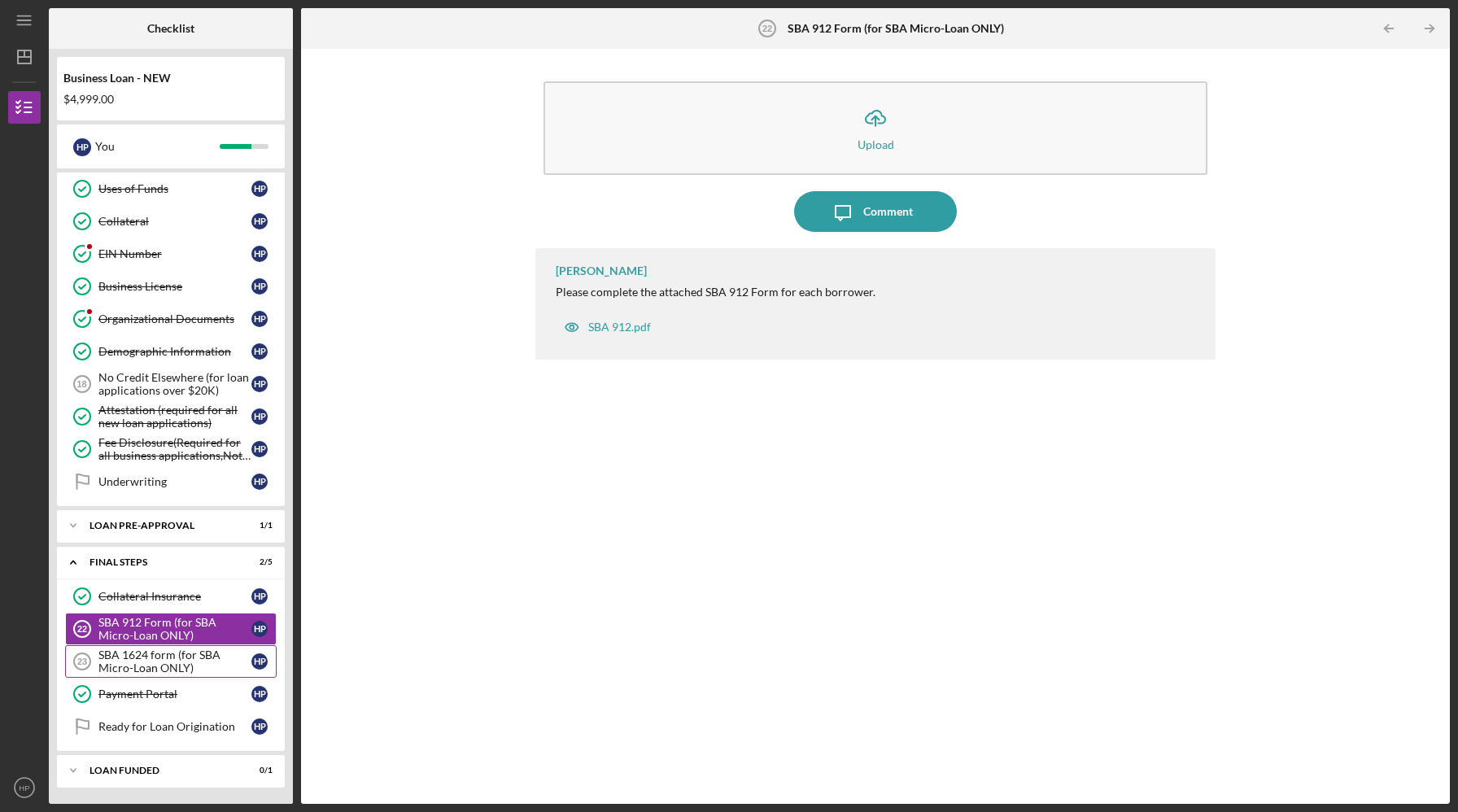
click at [109, 662] on div "SBA 1624 form (for SBA Micro-Loan ONLY)" at bounding box center [174, 661] width 153 height 26
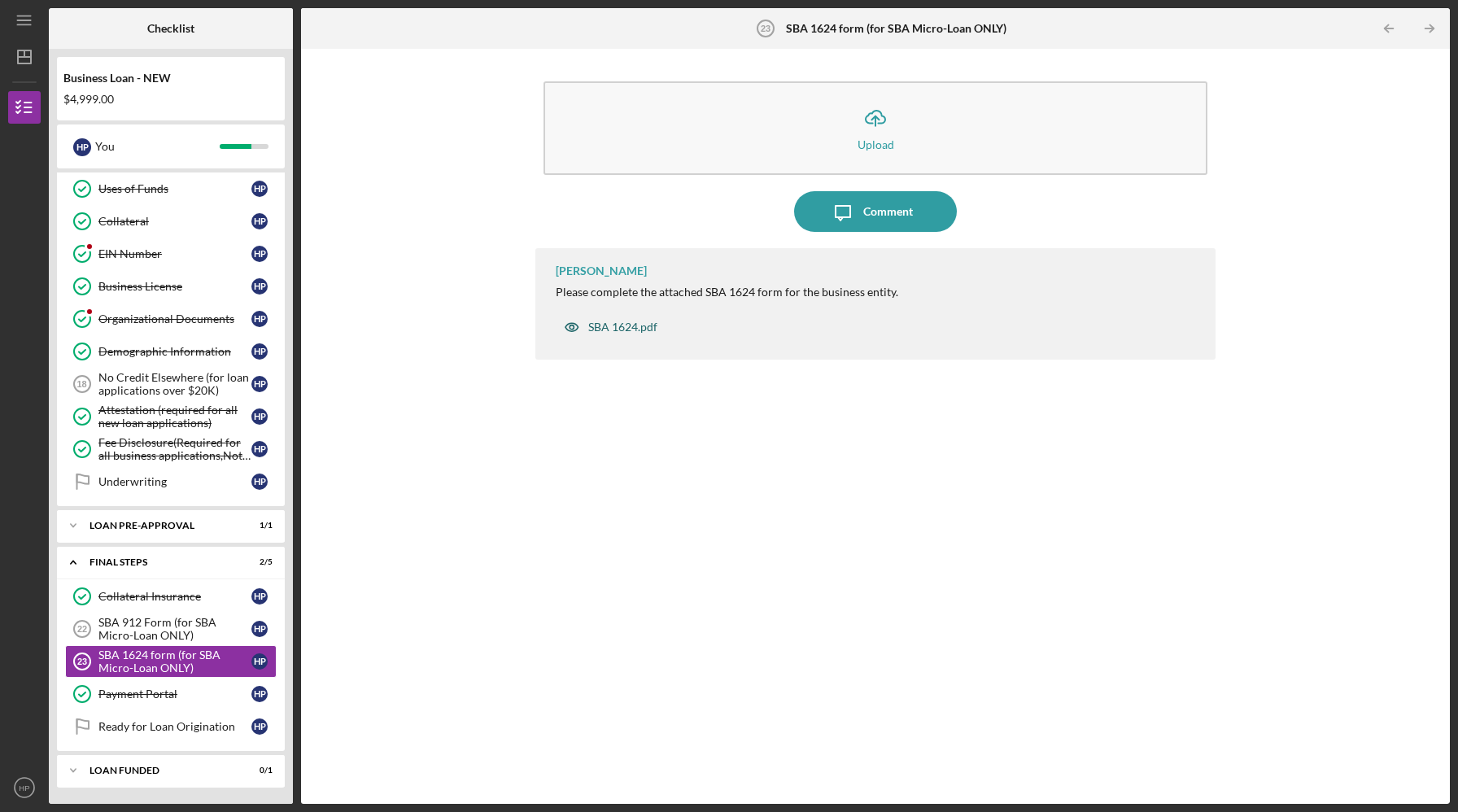
click at [617, 326] on div "SBA 1624.pdf" at bounding box center [623, 327] width 70 height 13
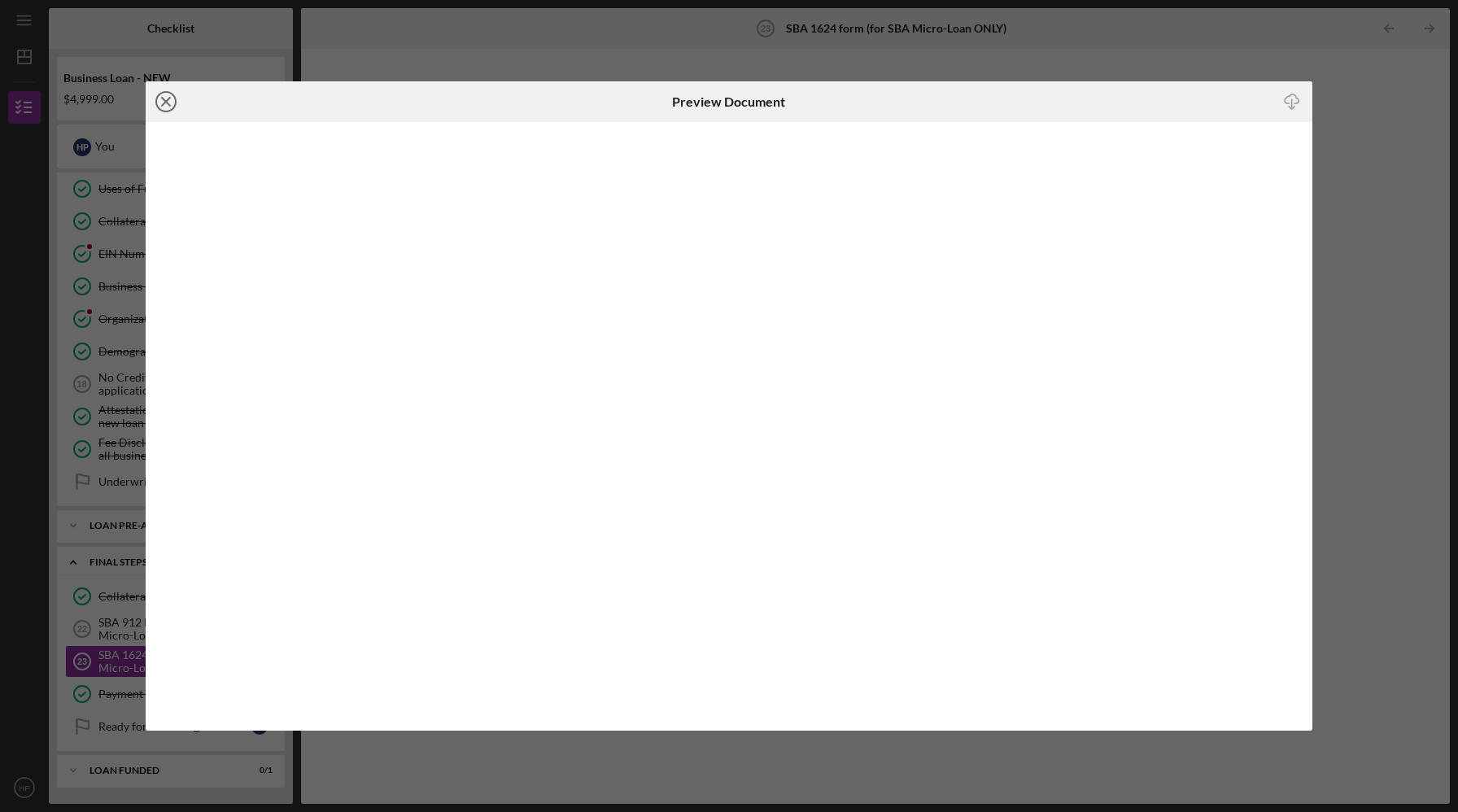
click at [167, 97] on icon "Icon/Close" at bounding box center [166, 102] width 41 height 41
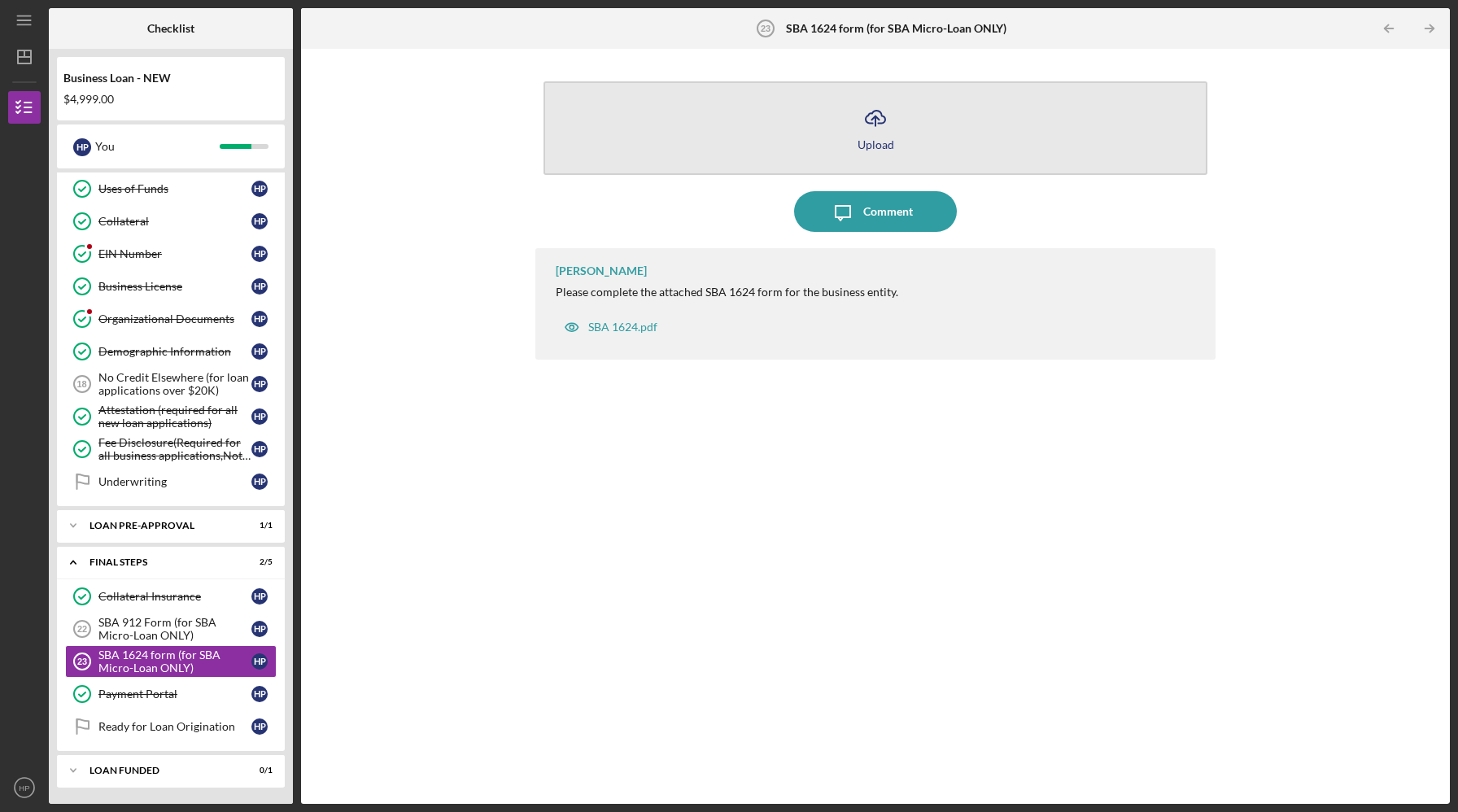
click at [874, 106] on icon "Icon/Upload" at bounding box center [876, 118] width 41 height 41
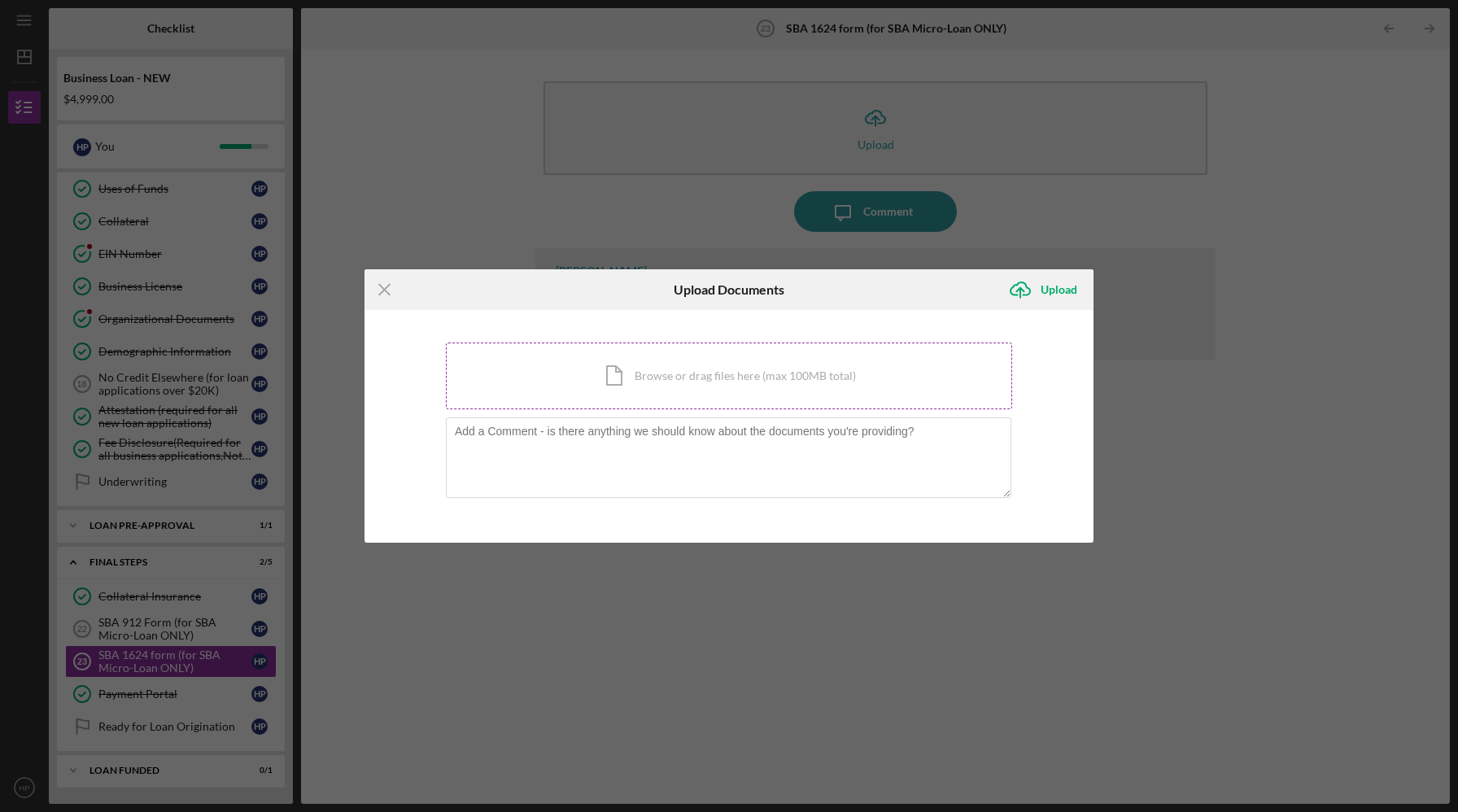
click at [664, 377] on div "Icon/Document Browse or drag files here (max 100MB total) Tap to choose files o…" at bounding box center [729, 376] width 567 height 67
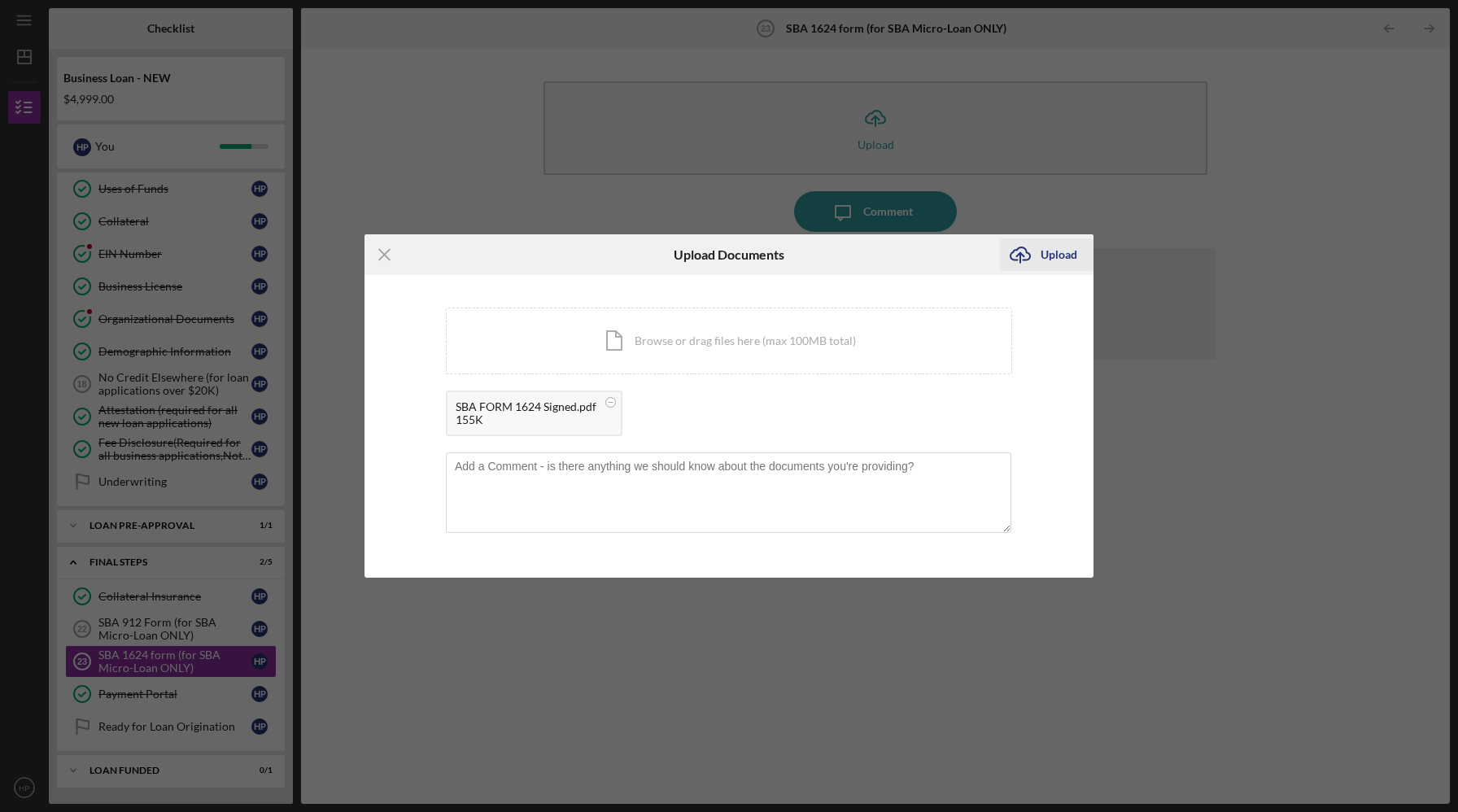
click at [1053, 259] on div "Upload" at bounding box center [1059, 254] width 37 height 32
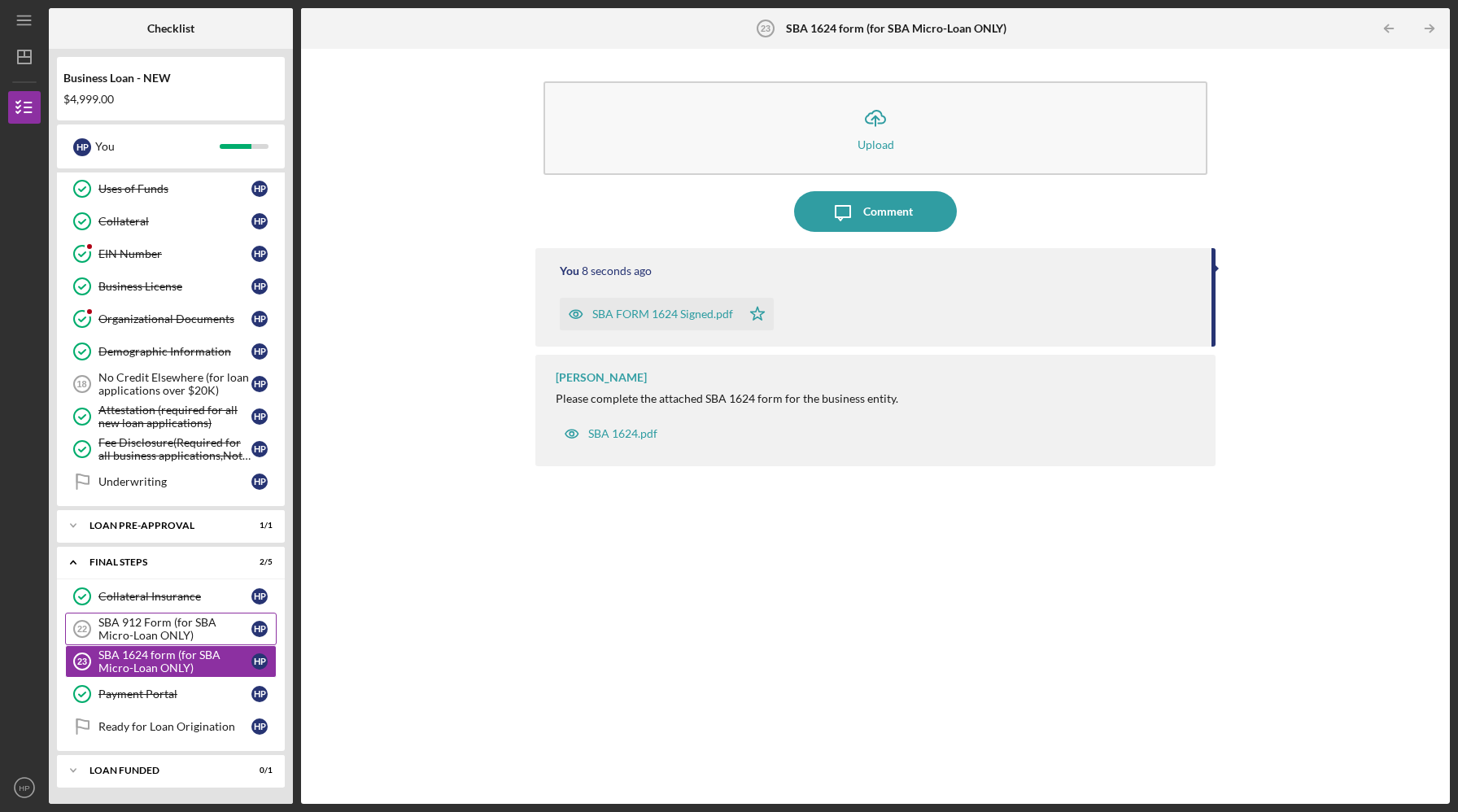
click at [180, 624] on div "SBA 912 Form (for SBA Micro-Loan ONLY)" at bounding box center [174, 628] width 153 height 26
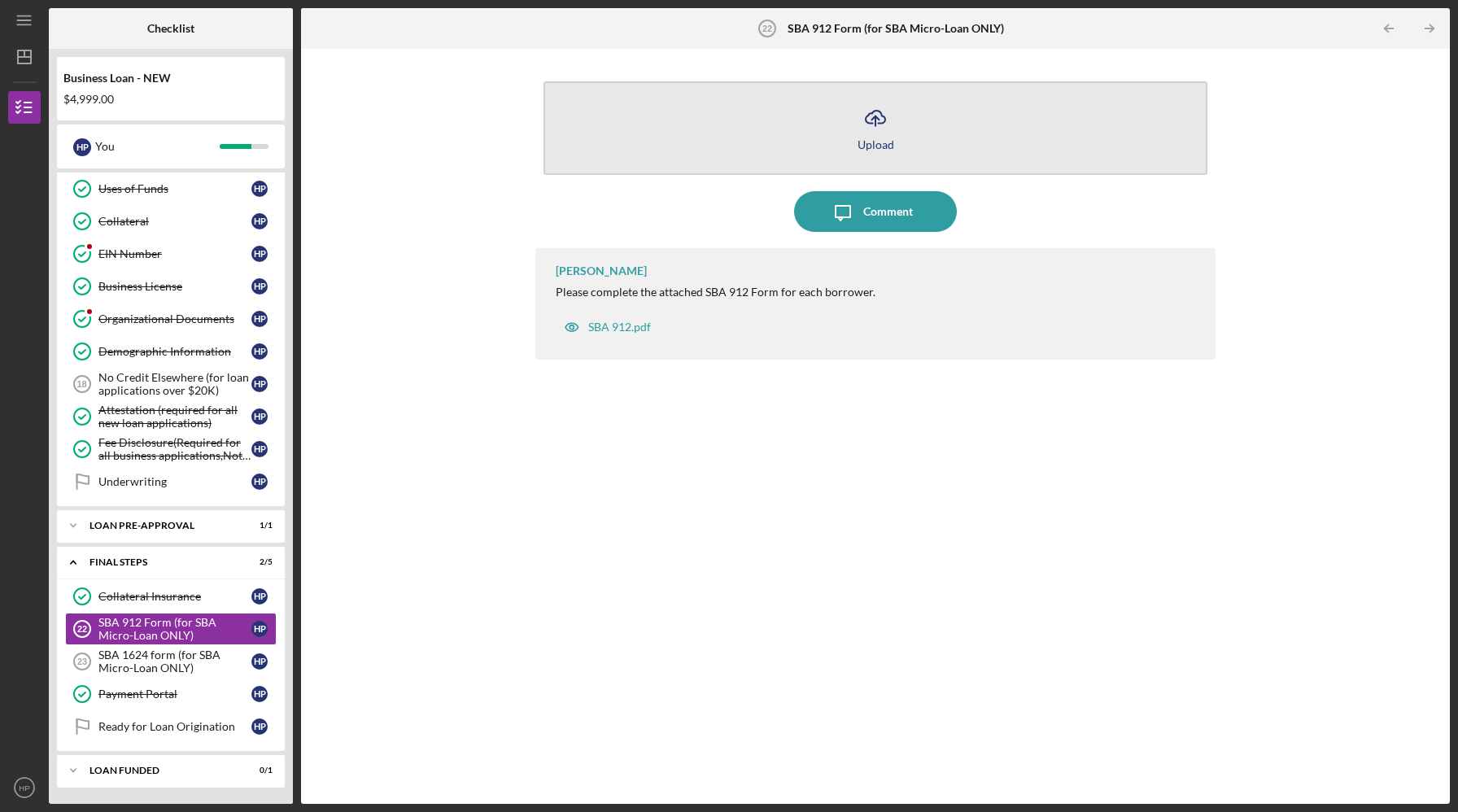
click at [877, 121] on icon "Icon/Upload" at bounding box center [876, 118] width 41 height 41
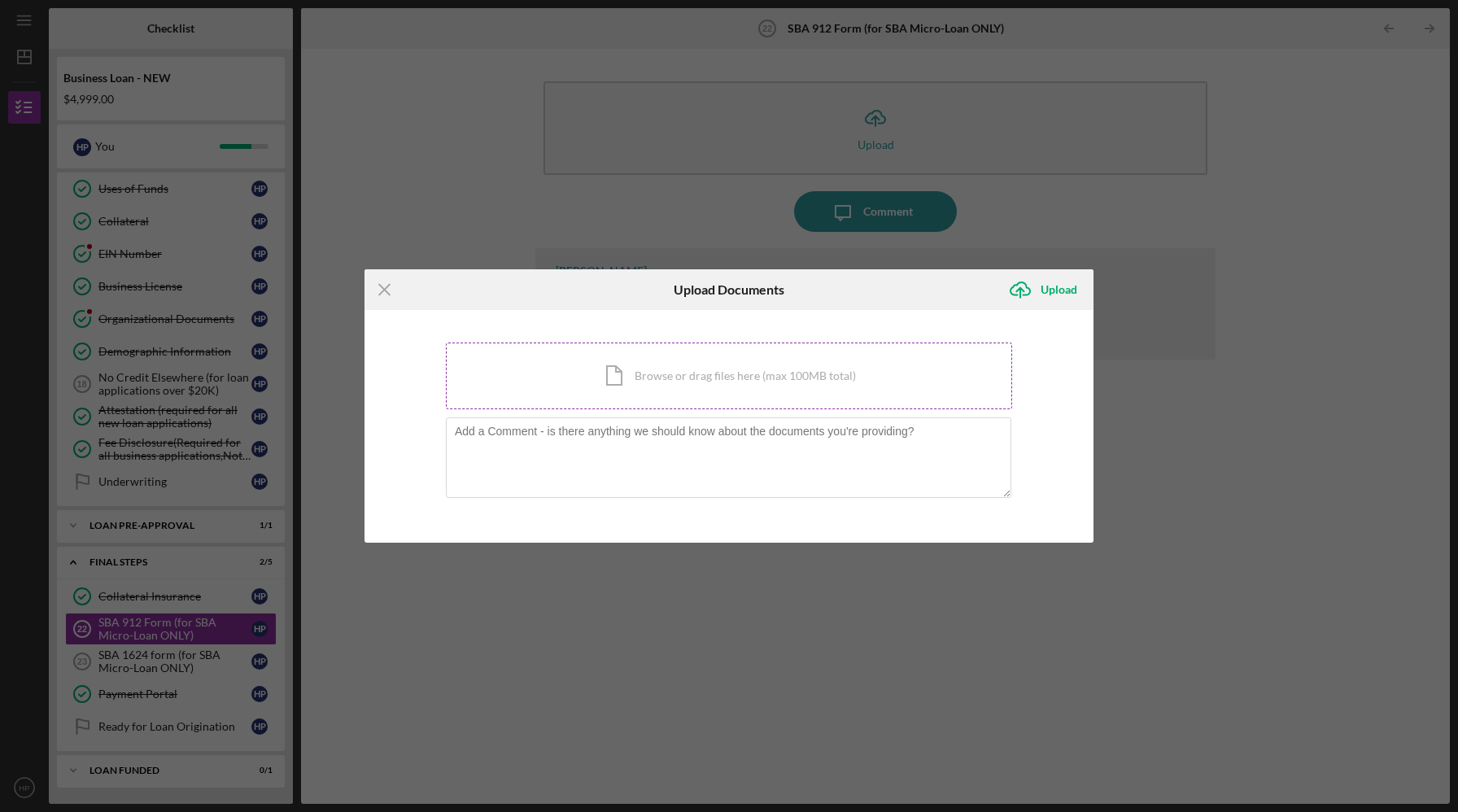
click at [668, 387] on div "Icon/Document Browse or drag files here (max 100MB total) Tap to choose files o…" at bounding box center [729, 376] width 567 height 67
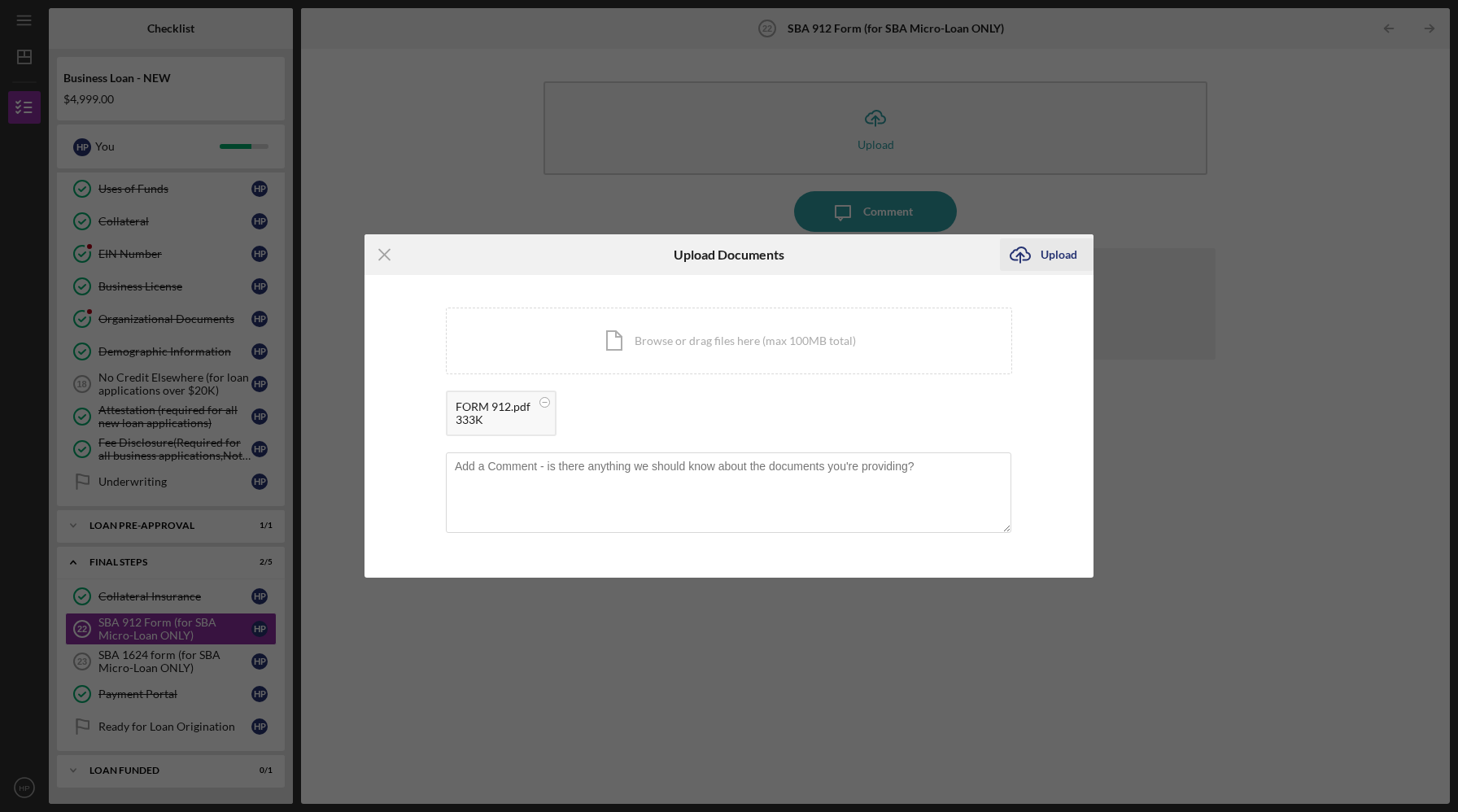
click at [1069, 255] on div "Upload" at bounding box center [1059, 254] width 37 height 32
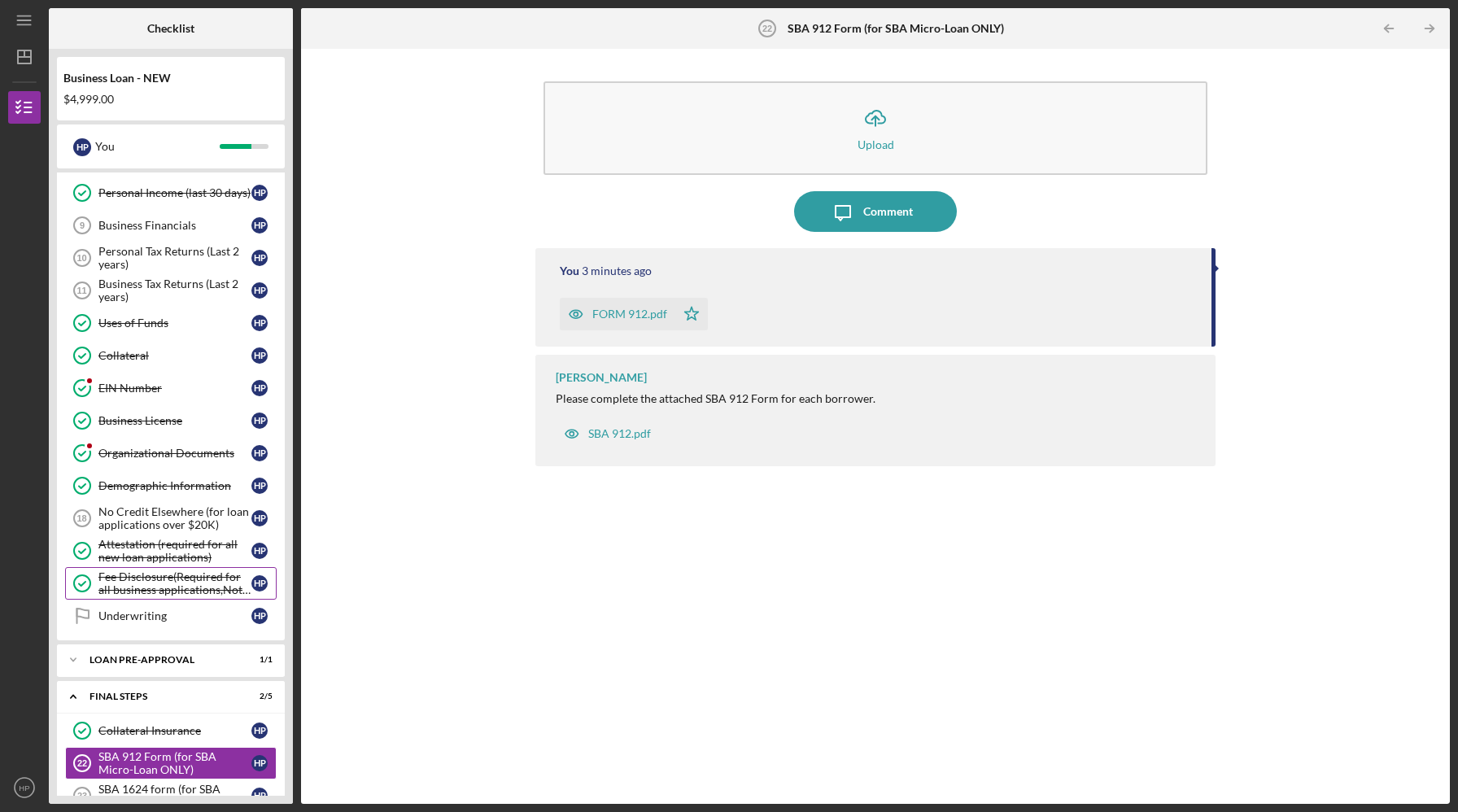
scroll to position [344, 0]
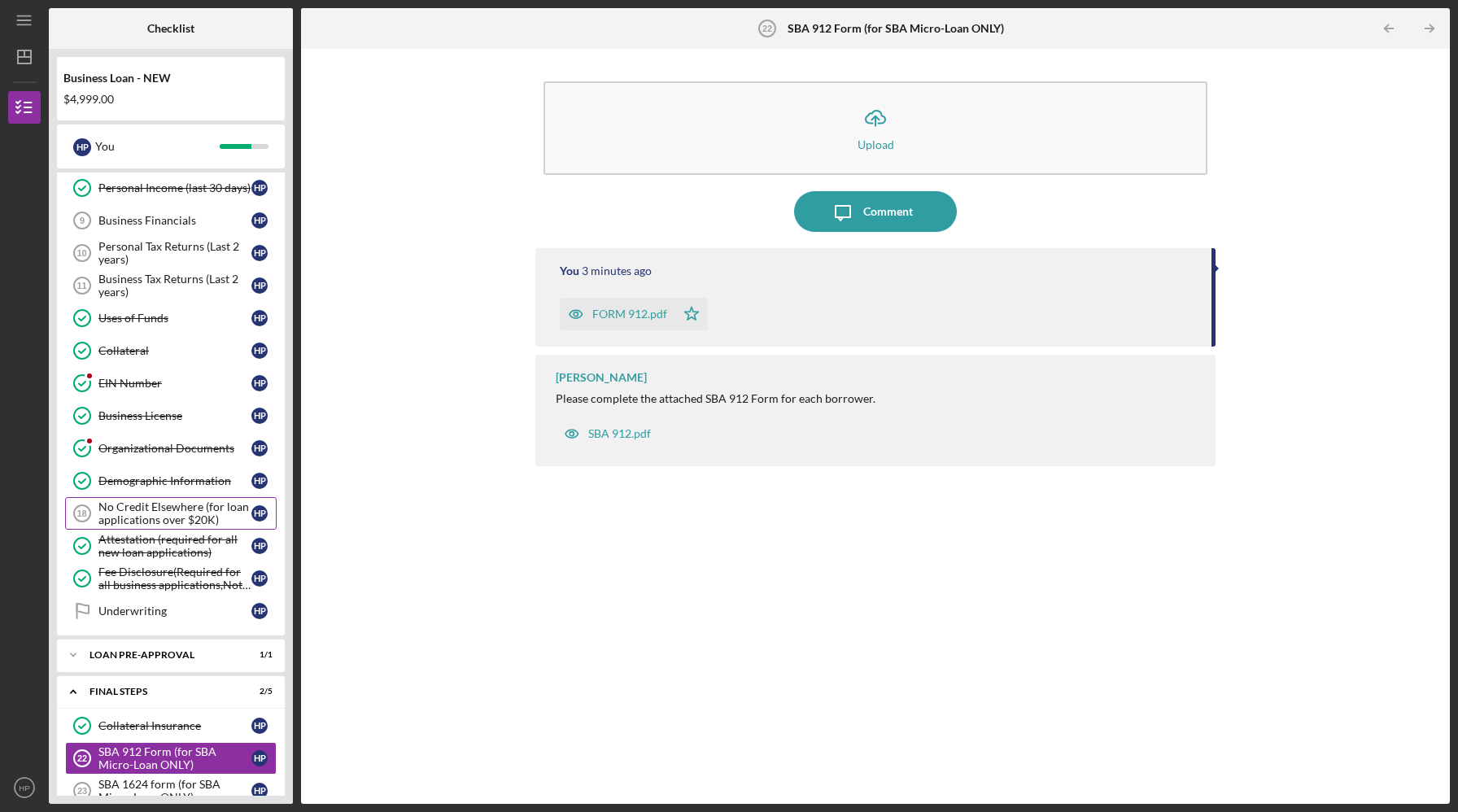
click at [137, 516] on div "No Credit Elsewhere (for loan applications over $20K)" at bounding box center [174, 513] width 153 height 26
